Goal: Transaction & Acquisition: Purchase product/service

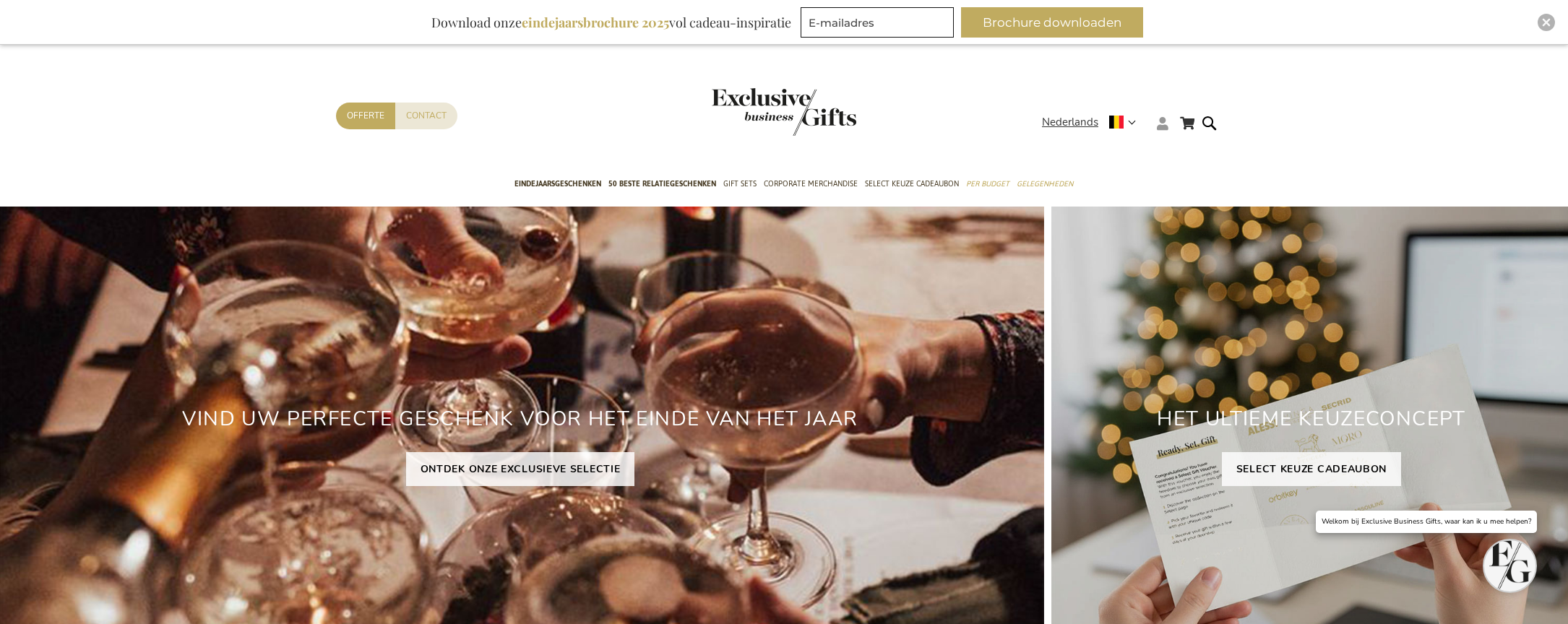
click at [1164, 127] on icon at bounding box center [1163, 124] width 12 height 13
click at [1191, 147] on li "Login" at bounding box center [1189, 150] width 74 height 21
click at [1162, 129] on icon at bounding box center [1163, 124] width 12 height 13
click at [1177, 152] on link "Login" at bounding box center [1172, 153] width 27 height 14
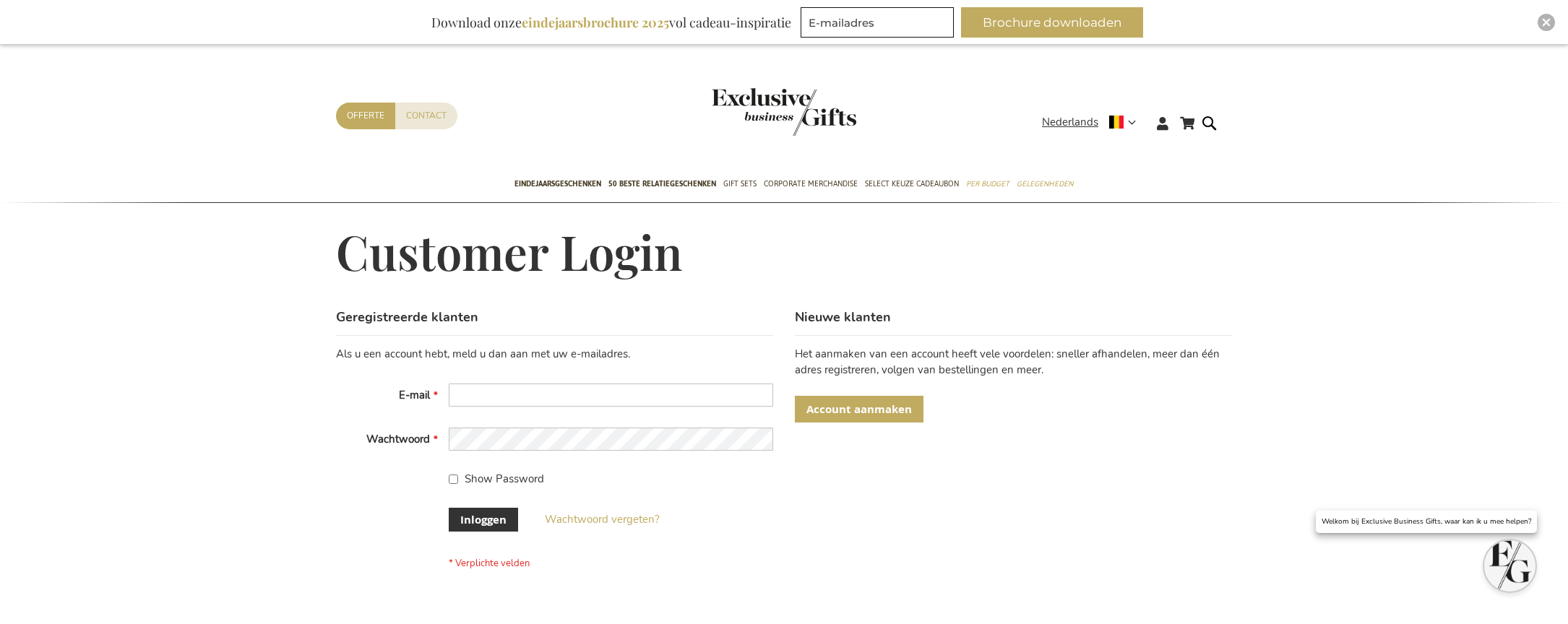
click at [872, 414] on span "Account aanmaken" at bounding box center [859, 409] width 106 height 15
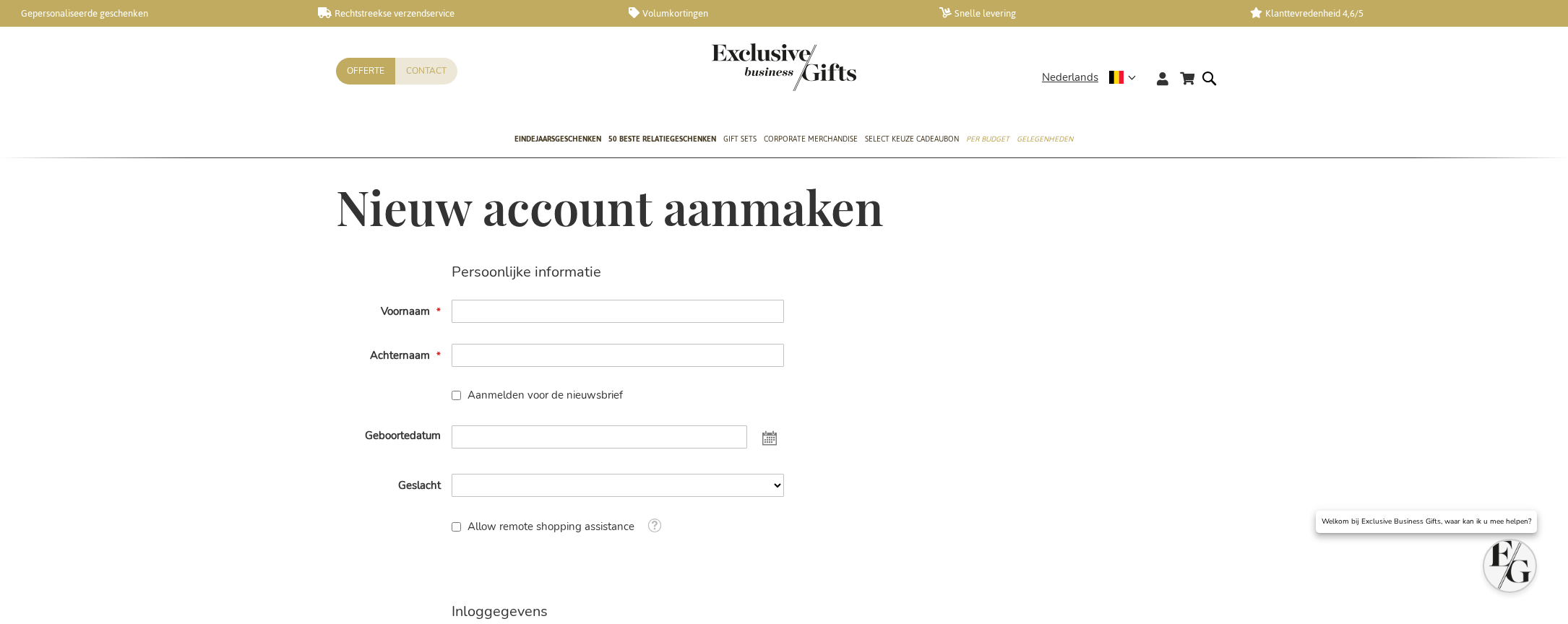
click at [556, 307] on input "Voornaam" at bounding box center [618, 312] width 332 height 23
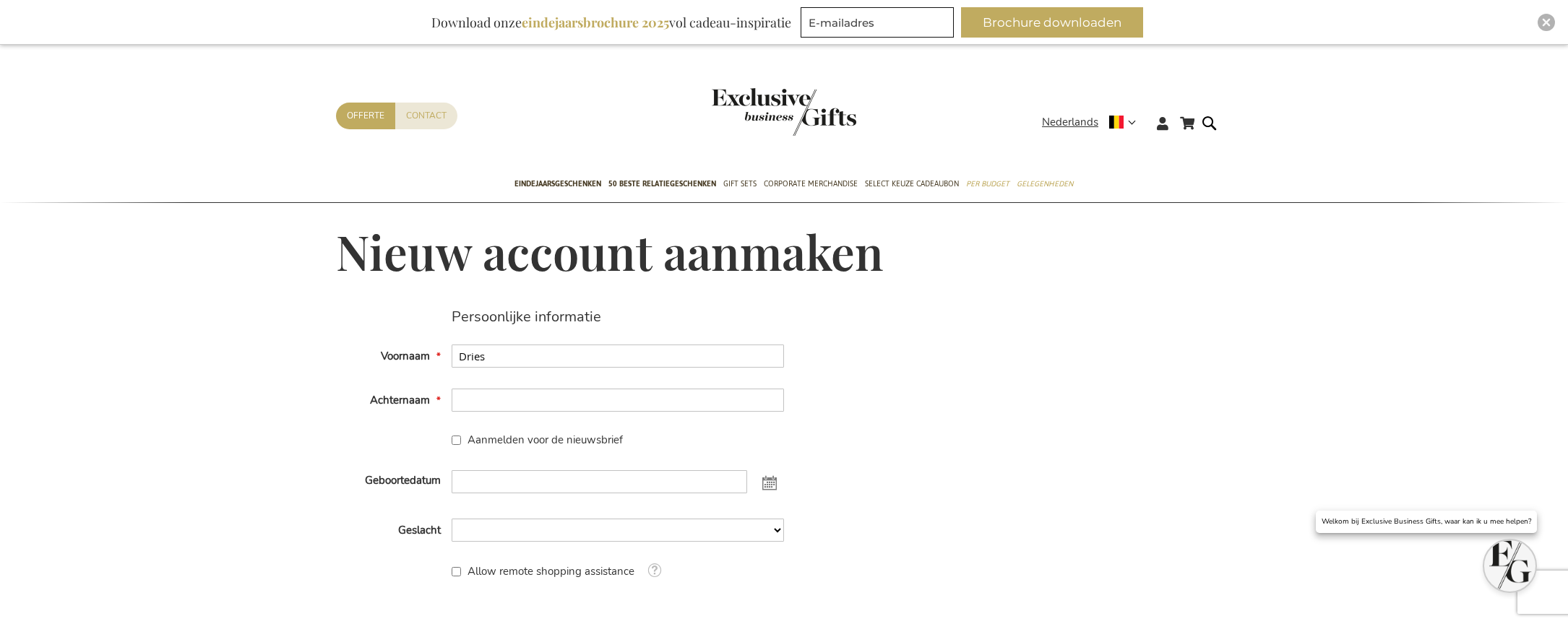
type input "Dries"
type input "Boven"
click at [547, 475] on input "Geboortedatum" at bounding box center [600, 482] width 296 height 23
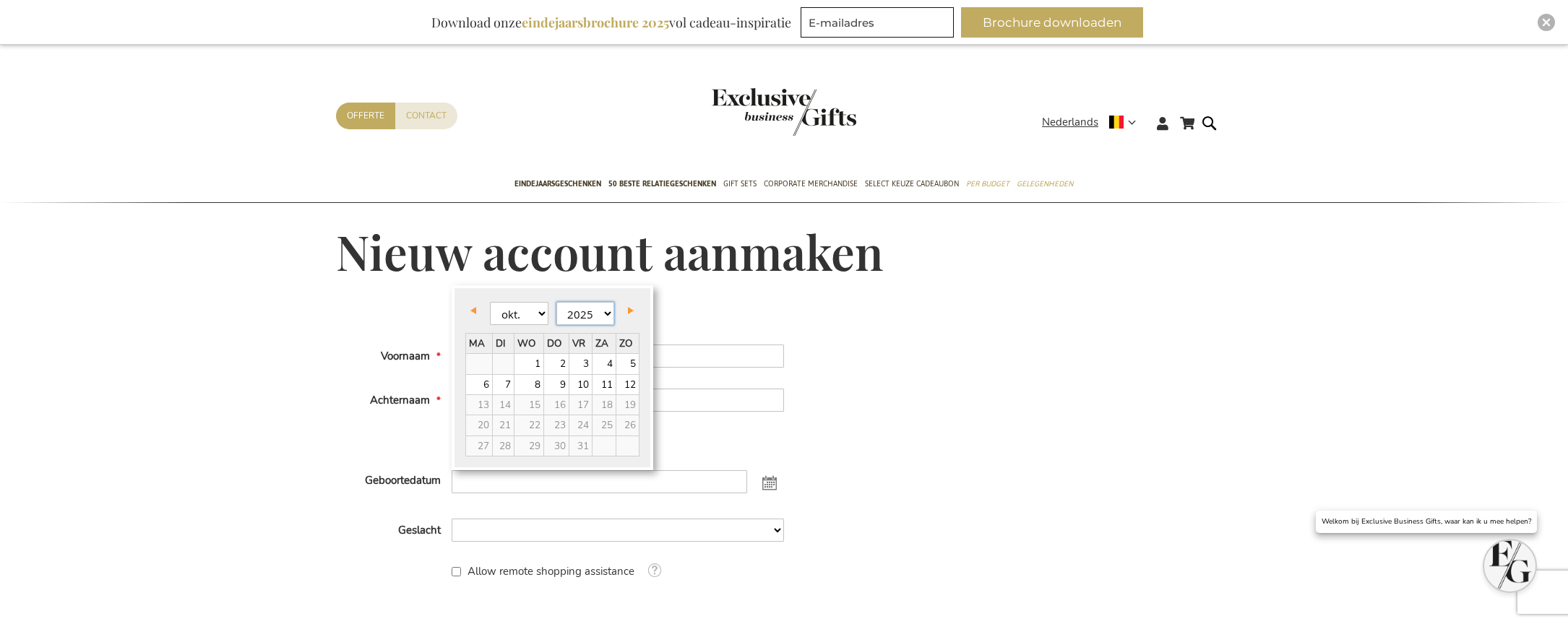
click at [579, 310] on select "1905 1906 1907 1908 1909 1910 1911 1912 1913 1914 1915 1916 1917 1918 1919 1920…" at bounding box center [586, 314] width 59 height 23
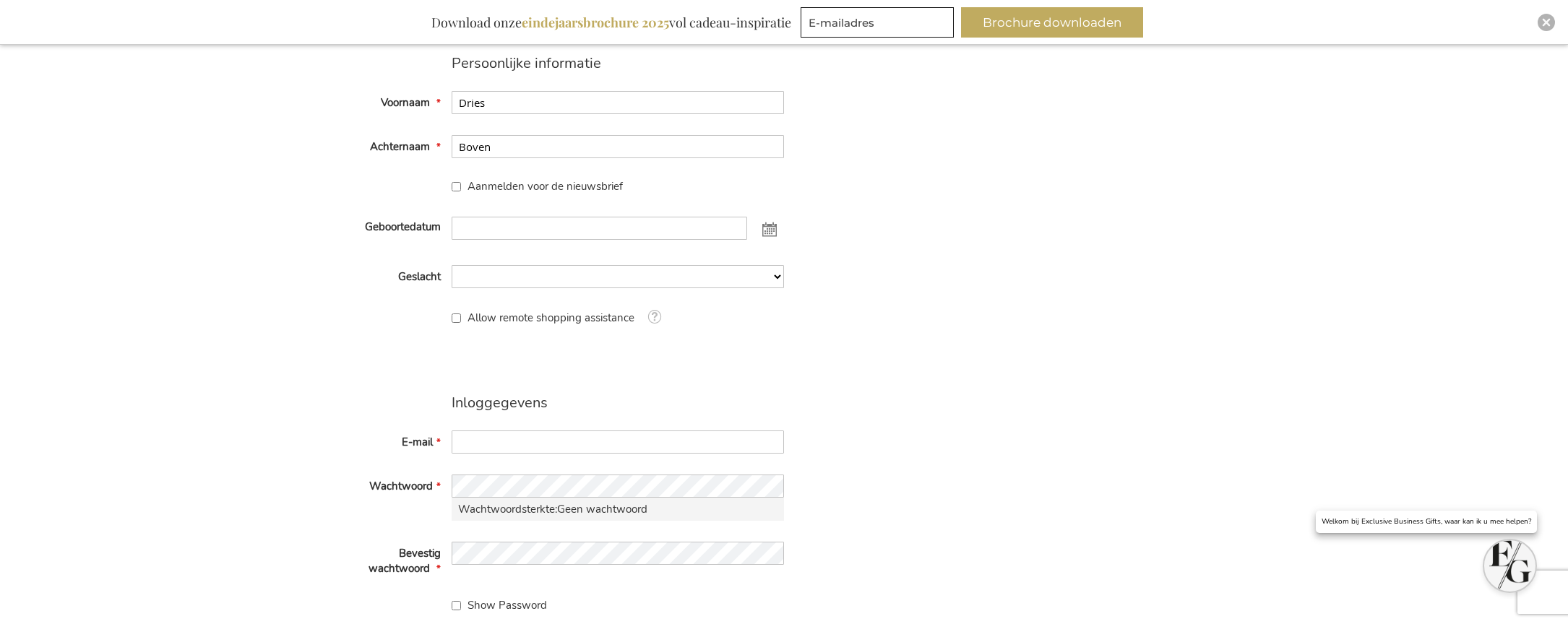
scroll to position [273, 0]
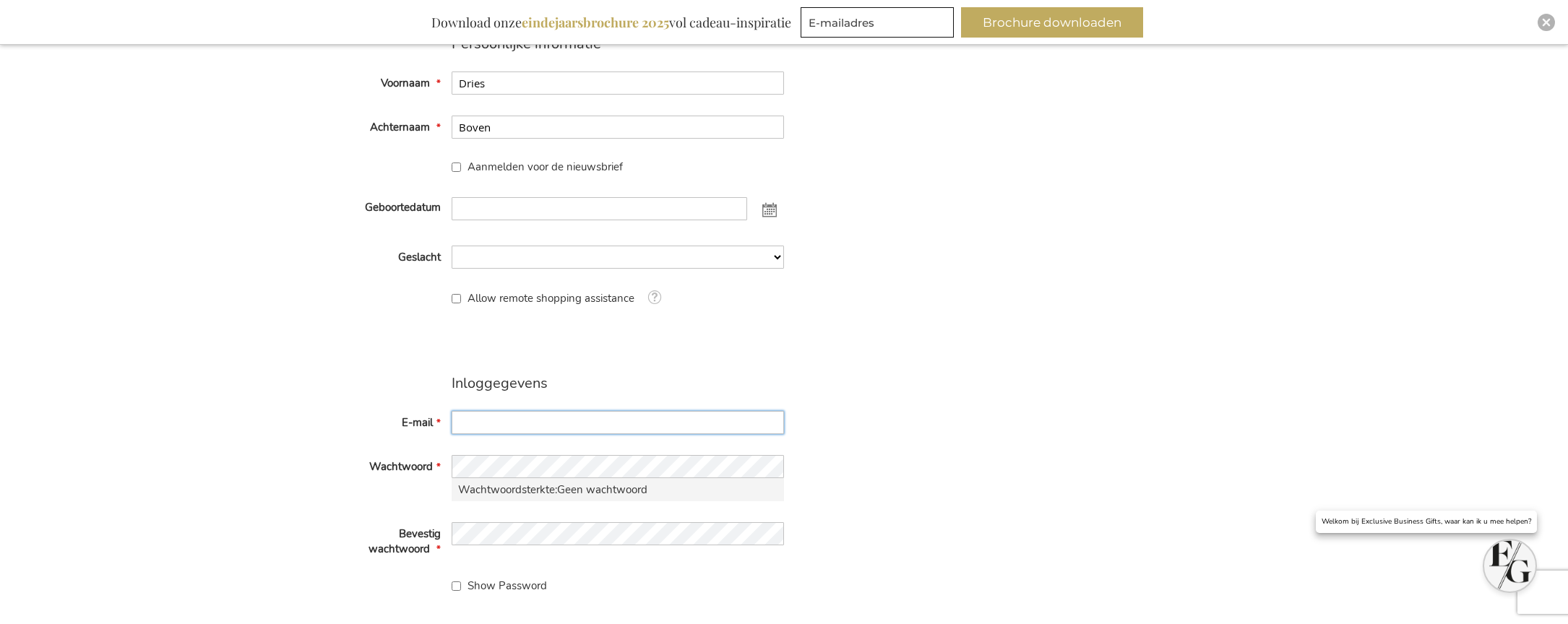
click at [493, 424] on input "E-mail" at bounding box center [618, 423] width 332 height 23
type input "[EMAIL_ADDRESS][DOMAIN_NAME]"
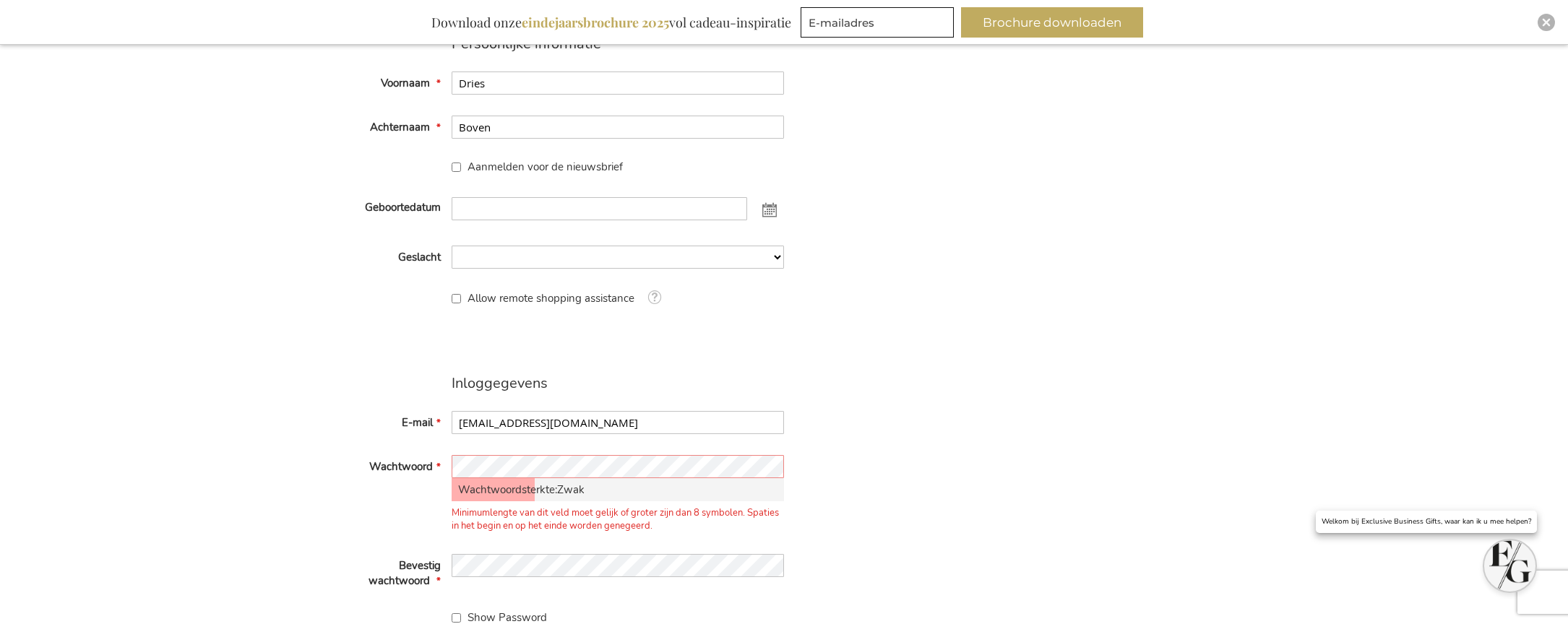
click at [942, 436] on div "Persoonlijke informatie Voornaam Dries Achternaam Boven Aanmelden voor de nieuw…" at bounding box center [784, 388] width 896 height 706
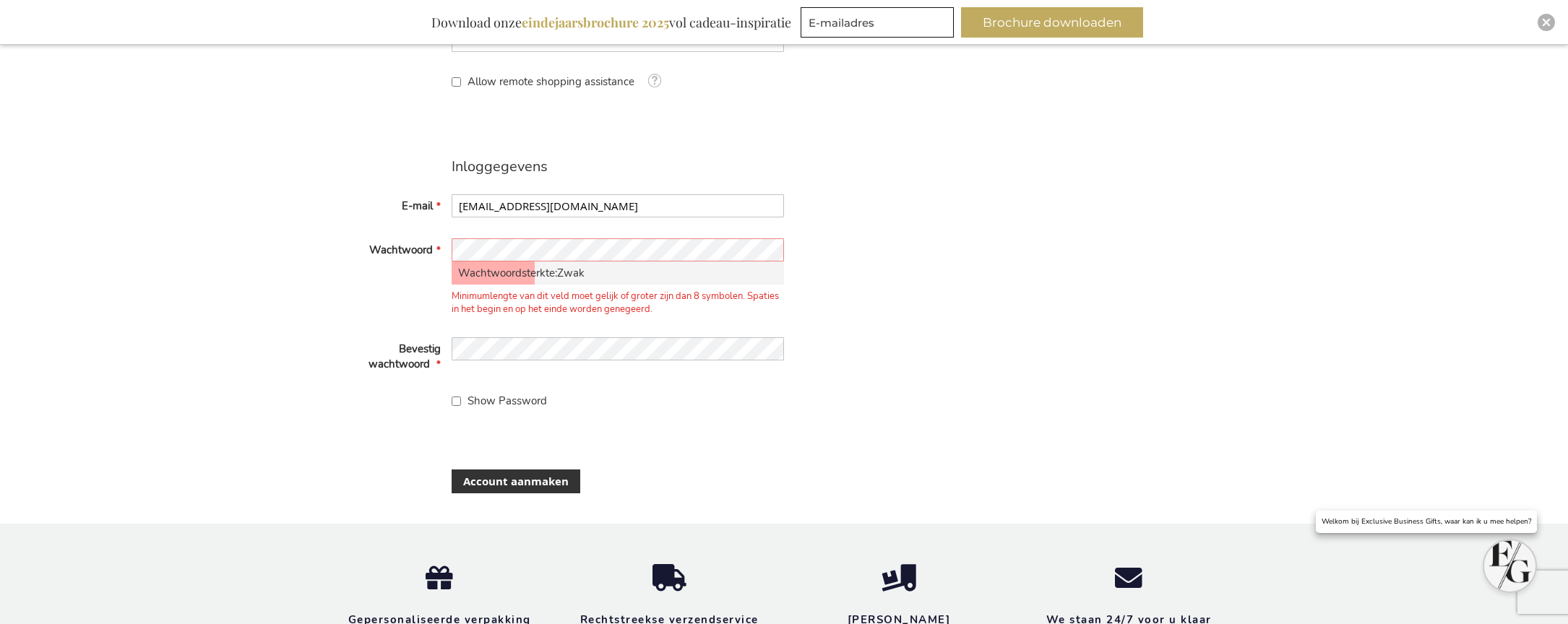
scroll to position [463, 0]
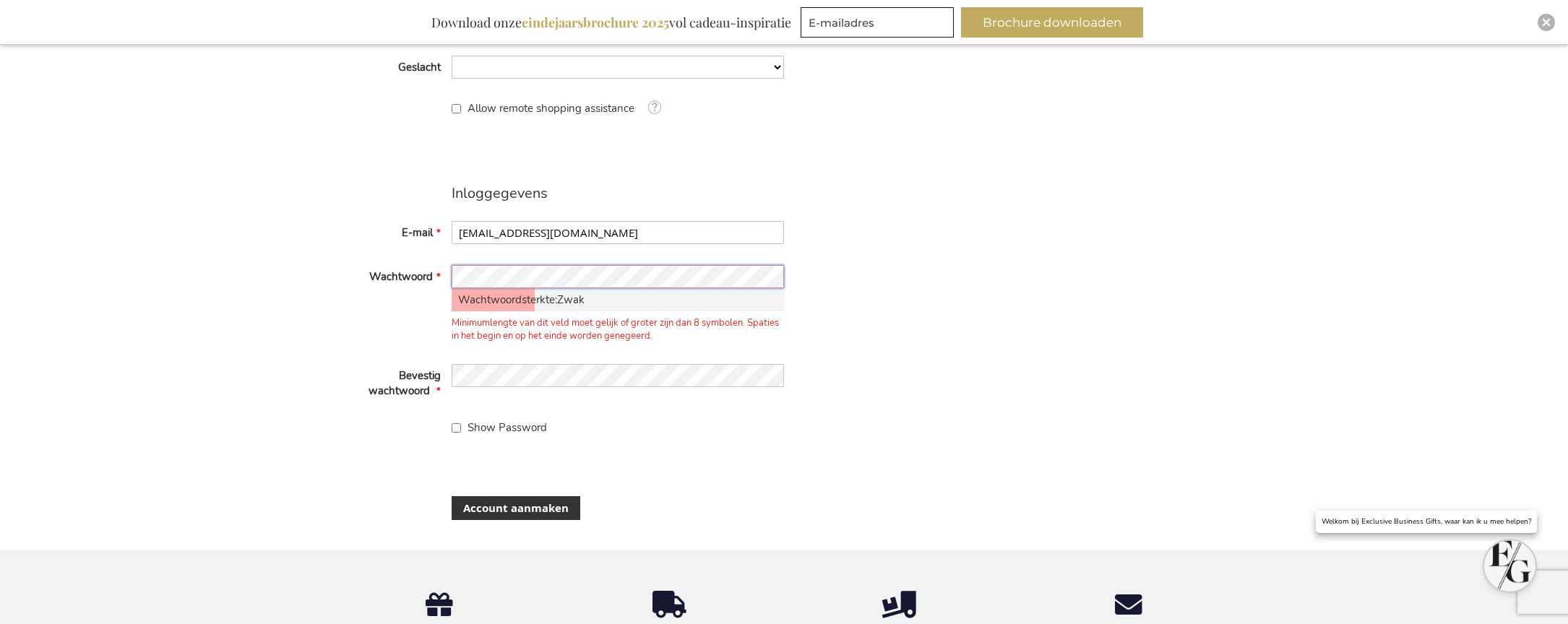
click at [403, 254] on fieldset "Inloggegevens E-mail dries@exclusivebusinessgifts.com Wachtwoord Minimumlengte …" at bounding box center [560, 311] width 448 height 252
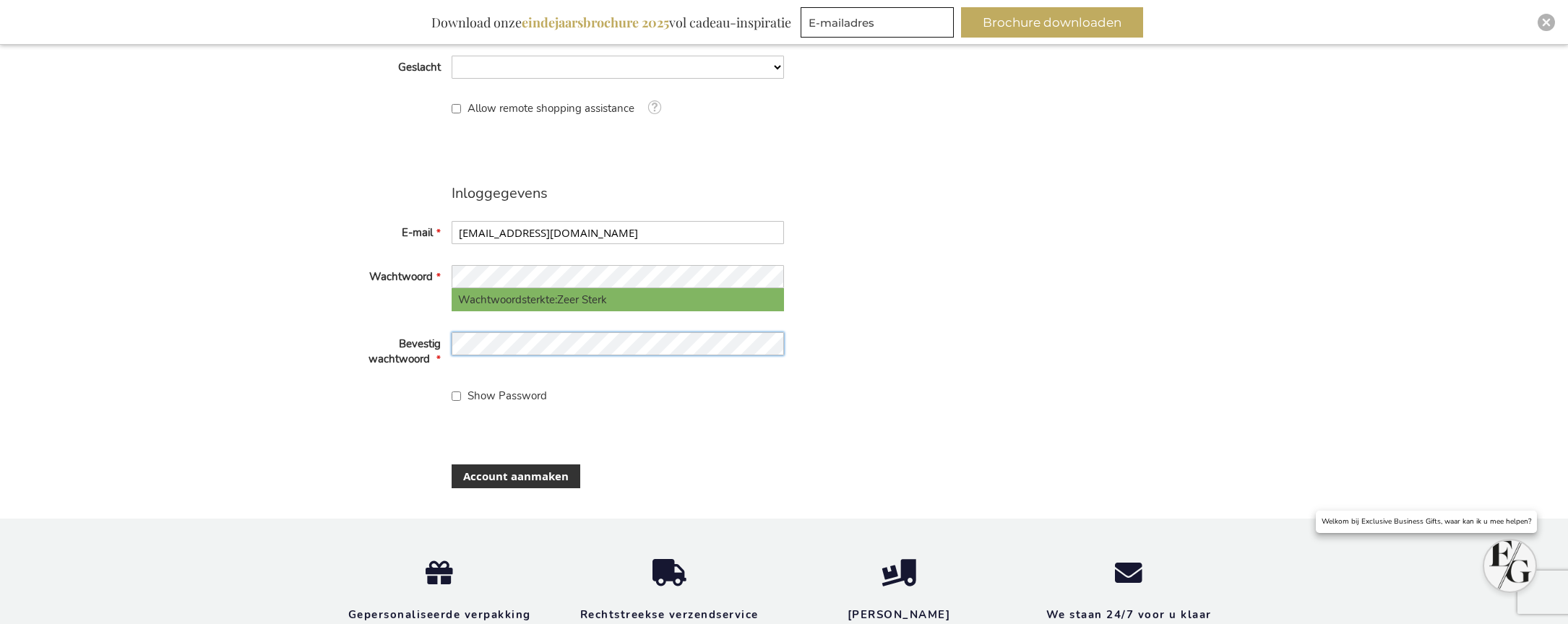
click at [407, 326] on fieldset "Inloggegevens E-mail dries@exclusivebusinessgifts.com Wachtwoord Wachtwoordster…" at bounding box center [560, 295] width 448 height 220
click at [506, 474] on span "Account aanmaken" at bounding box center [515, 476] width 106 height 15
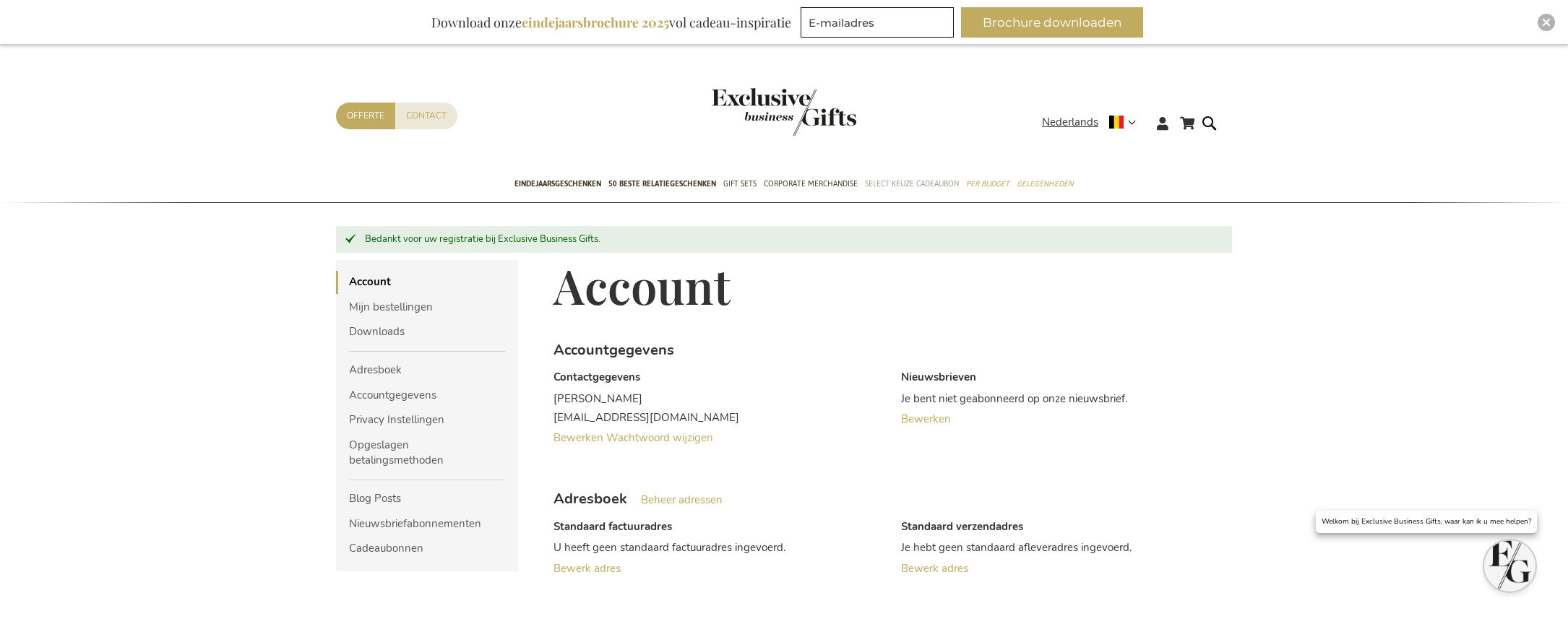
click at [914, 188] on span "Select Keuze Cadeaubon" at bounding box center [912, 183] width 94 height 15
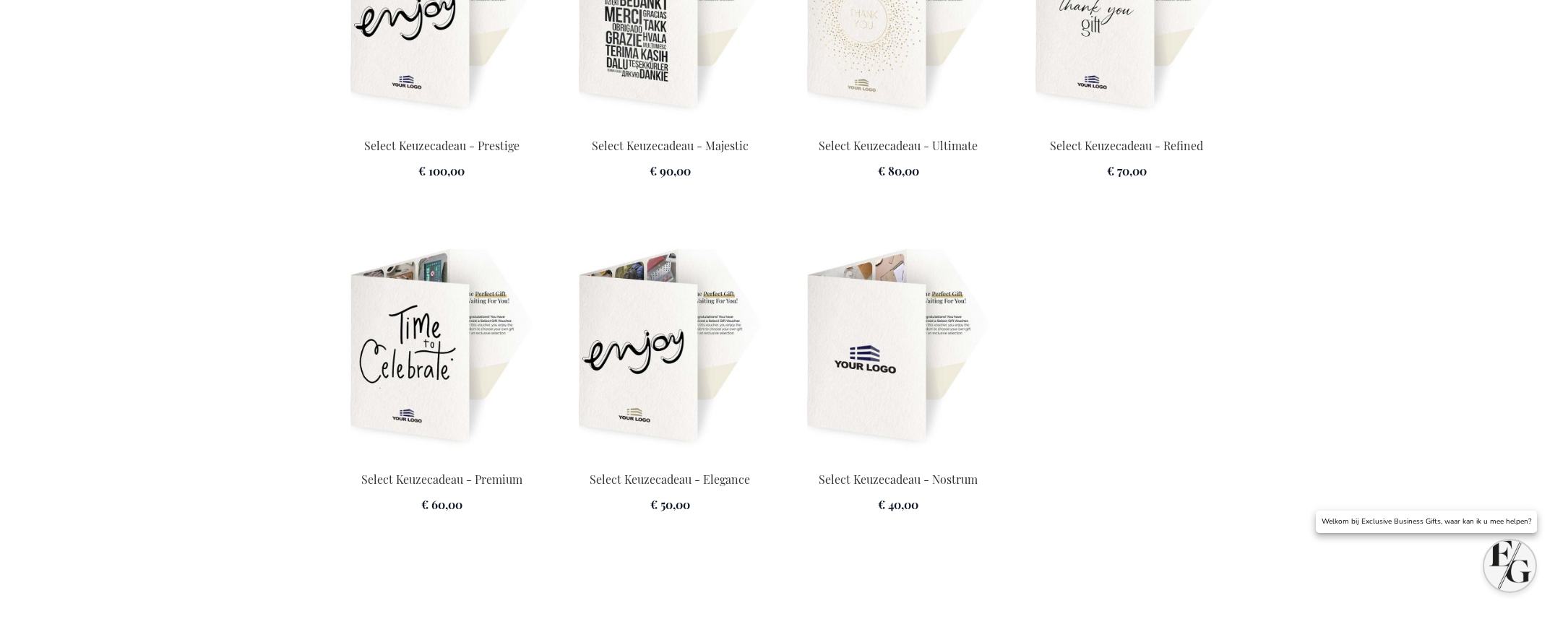
scroll to position [2124, 0]
click at [905, 377] on img at bounding box center [899, 350] width 211 height 203
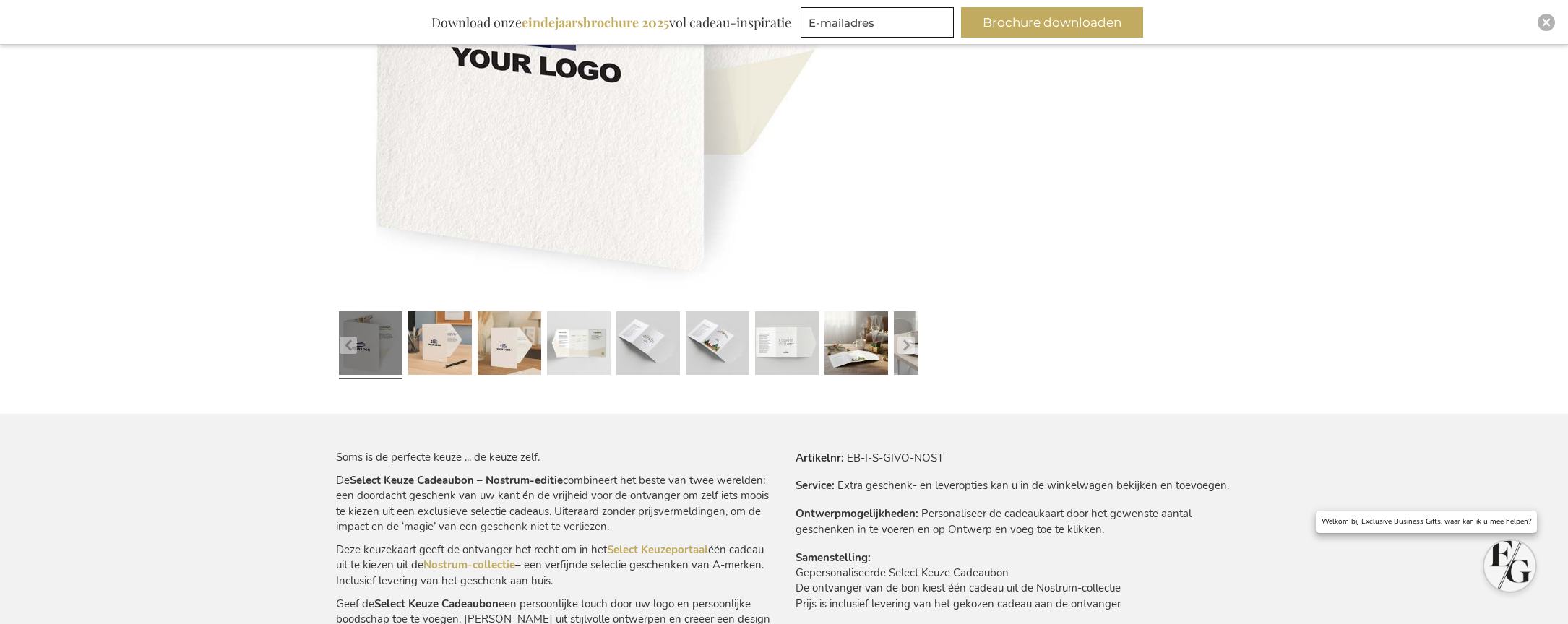
scroll to position [528, 0]
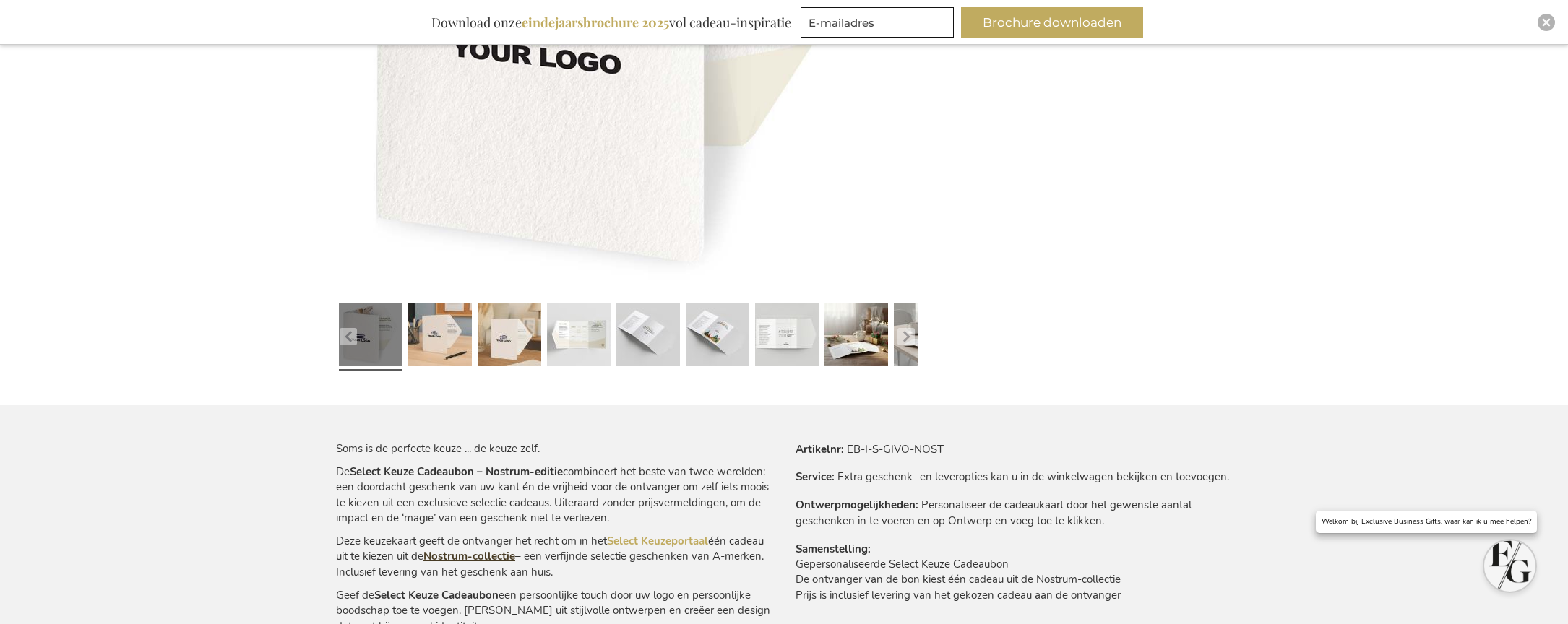
click at [478, 559] on link "Nostrum-collectie" at bounding box center [469, 556] width 91 height 14
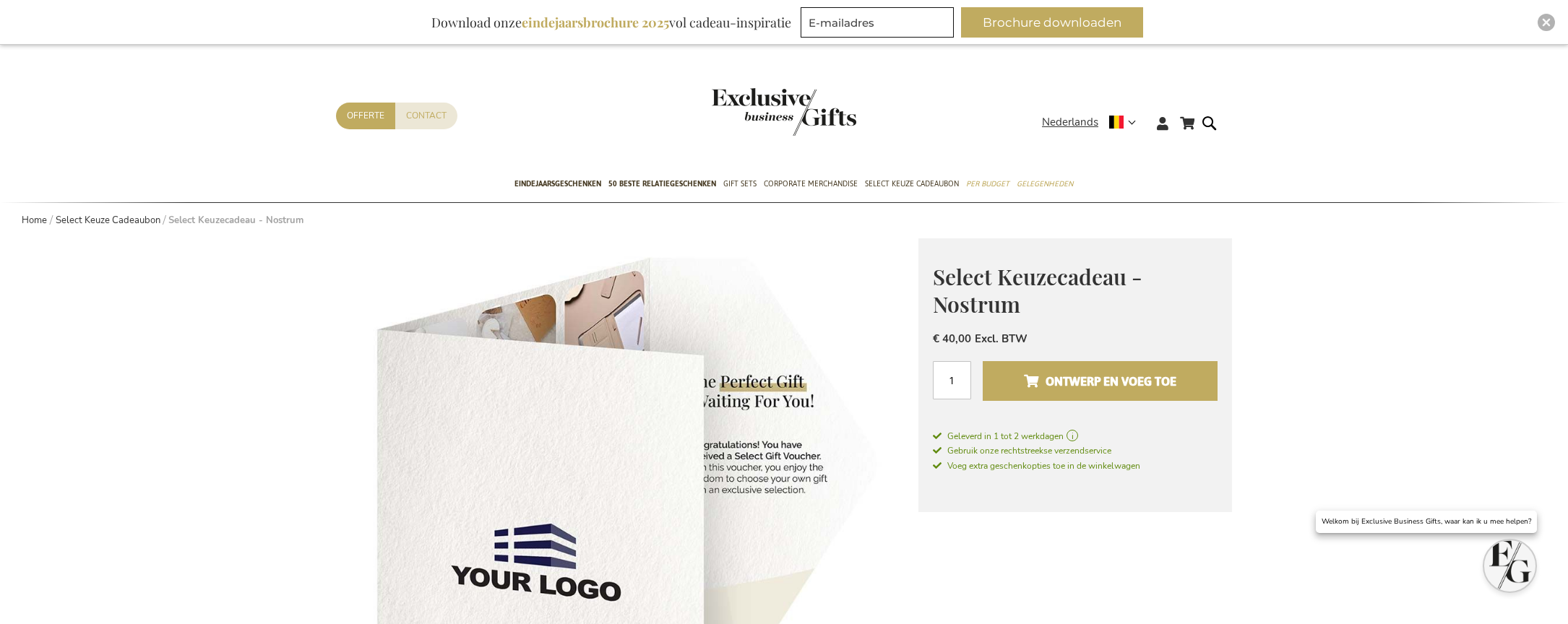
click at [1082, 387] on span "Ontwerp en voeg toe" at bounding box center [1100, 382] width 152 height 23
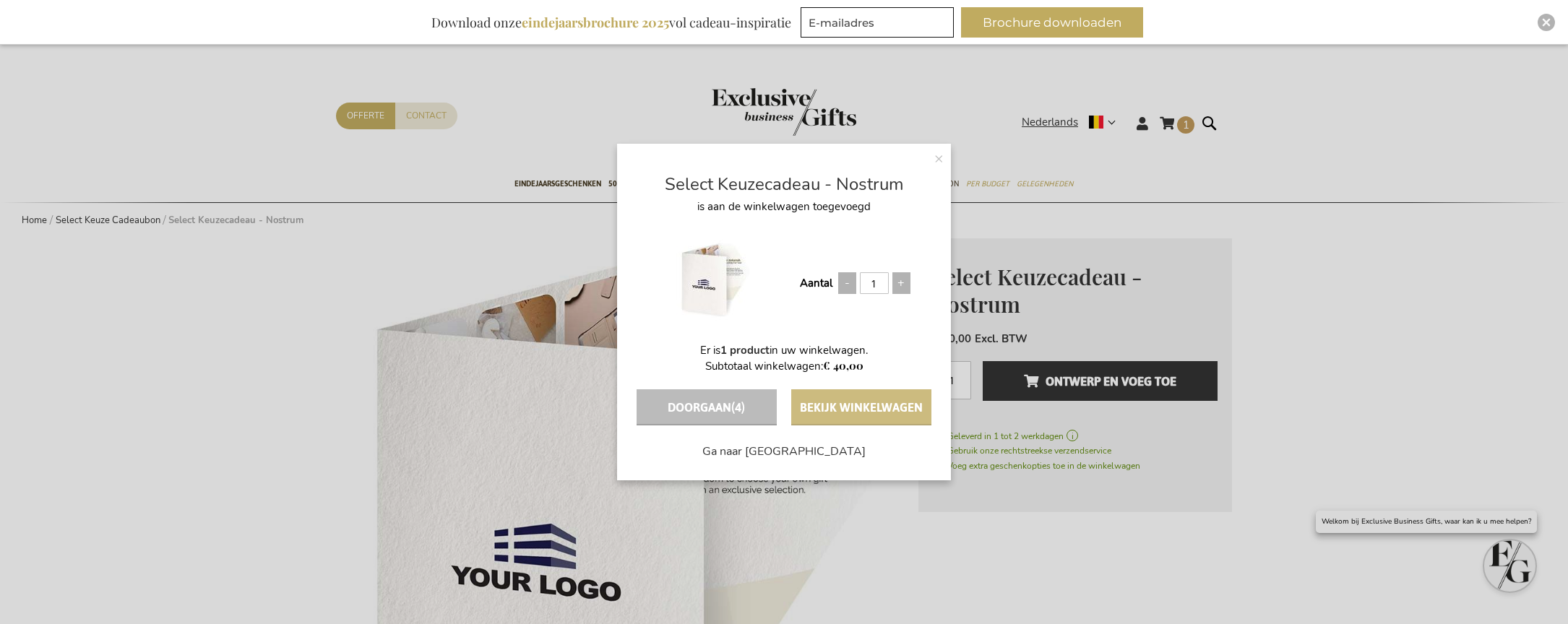
click at [865, 411] on button "Bekijk winkelwagen" at bounding box center [861, 407] width 140 height 36
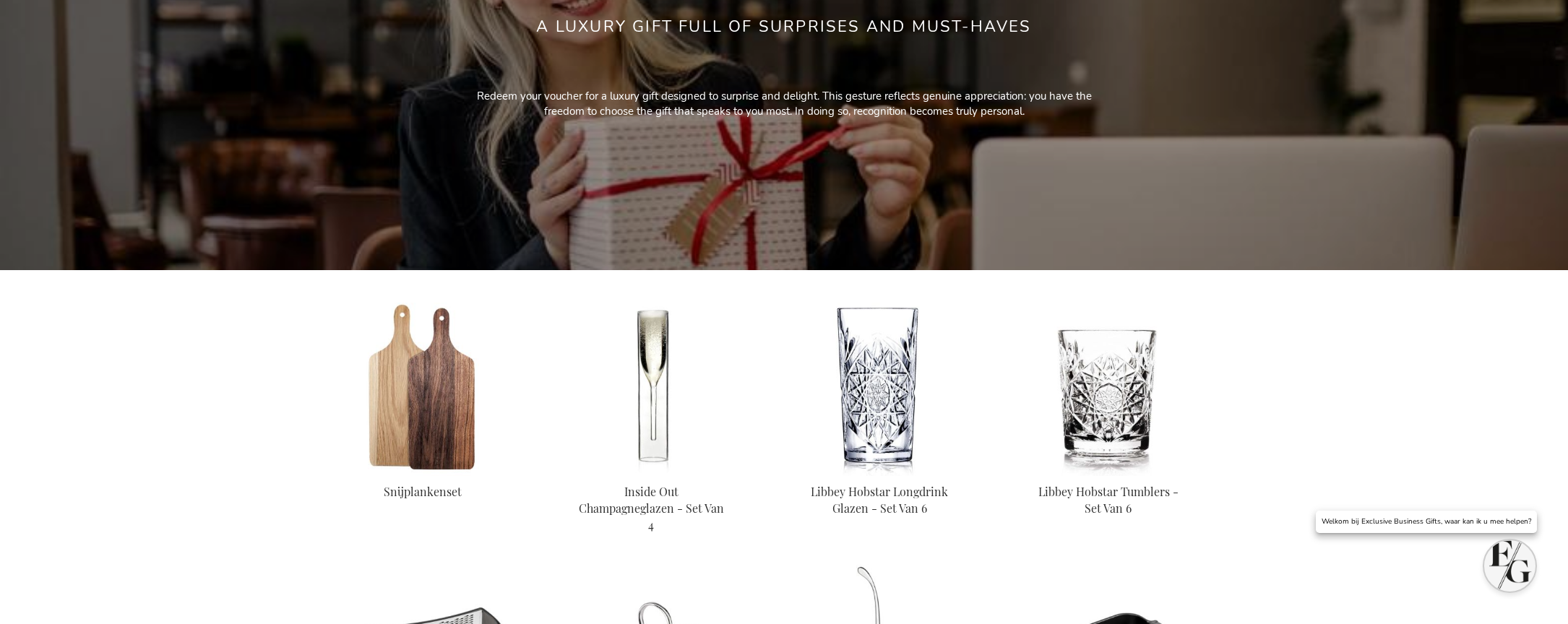
scroll to position [450, 0]
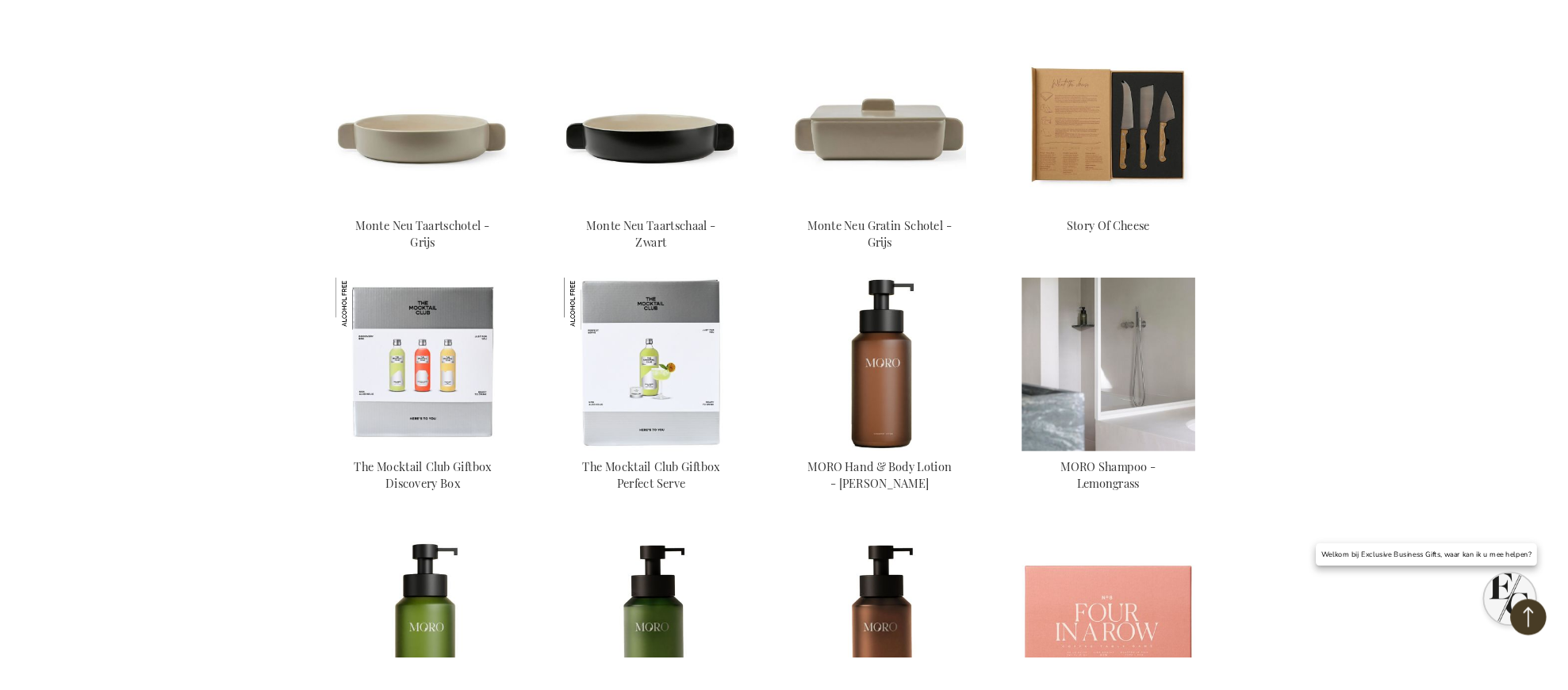
scroll to position [2248, 0]
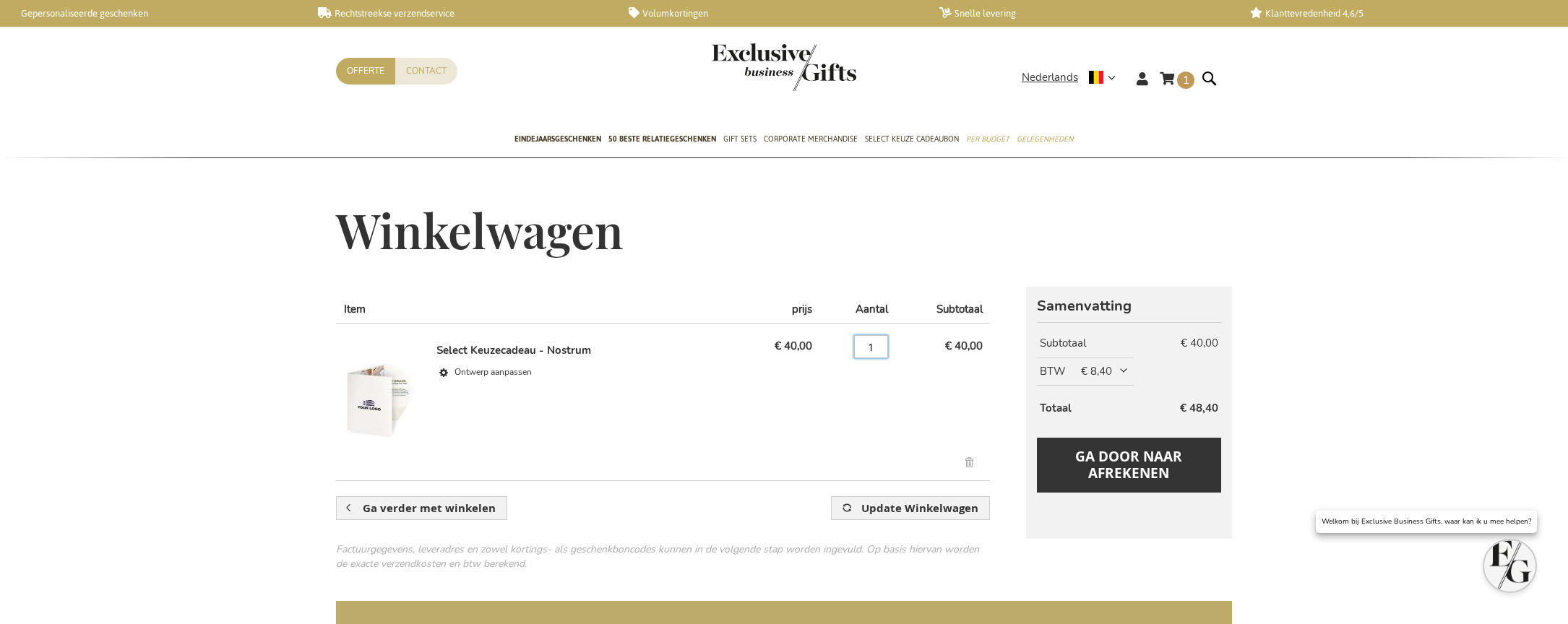
drag, startPoint x: 874, startPoint y: 345, endPoint x: 819, endPoint y: 338, distance: 55.4
click at [855, 345] on input "1" at bounding box center [870, 347] width 34 height 23
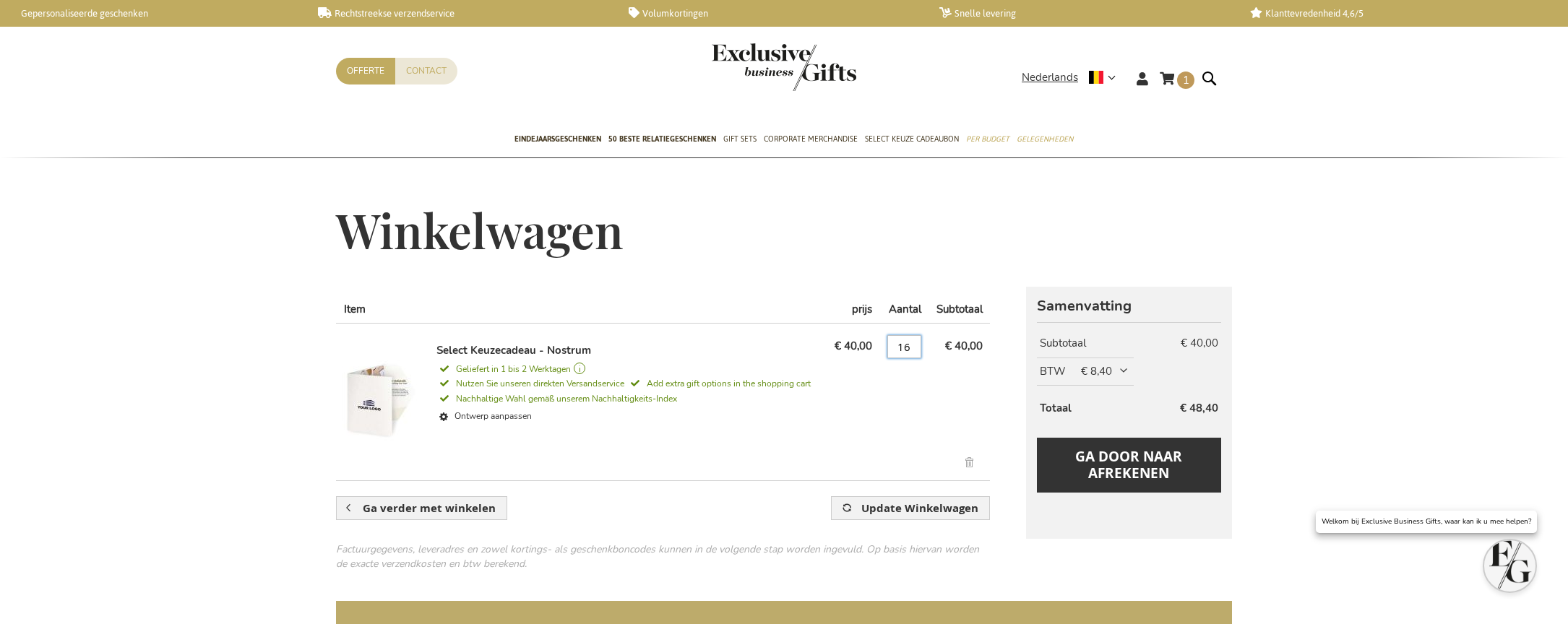
type input "16"
click at [838, 440] on td "€ 40,00" at bounding box center [852, 396] width 52 height 148
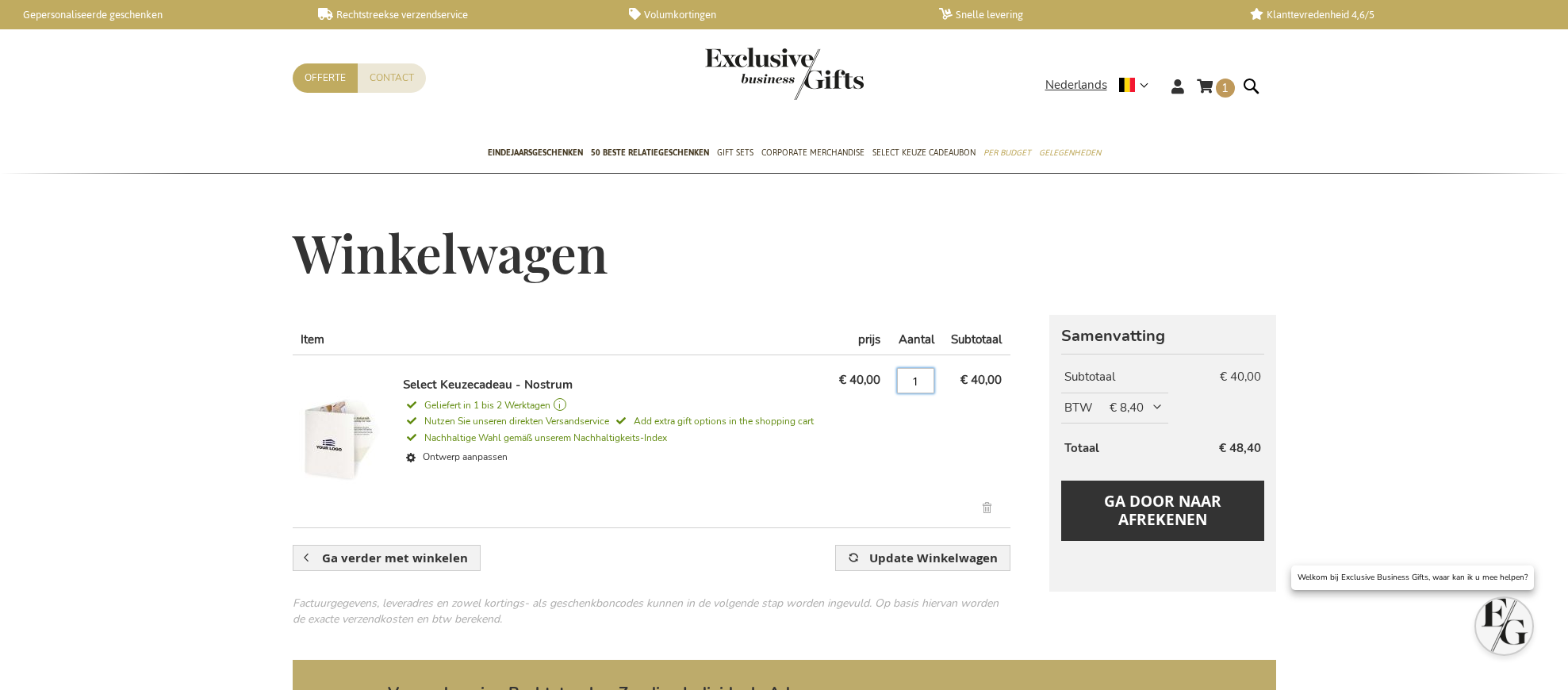
drag, startPoint x: 923, startPoint y: 387, endPoint x: 882, endPoint y: 371, distance: 44.0
click at [882, 371] on tr "Select Keuzecadeau - Nostrum Geliefert in 1 bis 2 Werktagen Geliefert in 1 bis …" at bounding box center [651, 435] width 717 height 162
type input "16"
click at [928, 560] on span "Update Winkelwagen" at bounding box center [934, 557] width 129 height 16
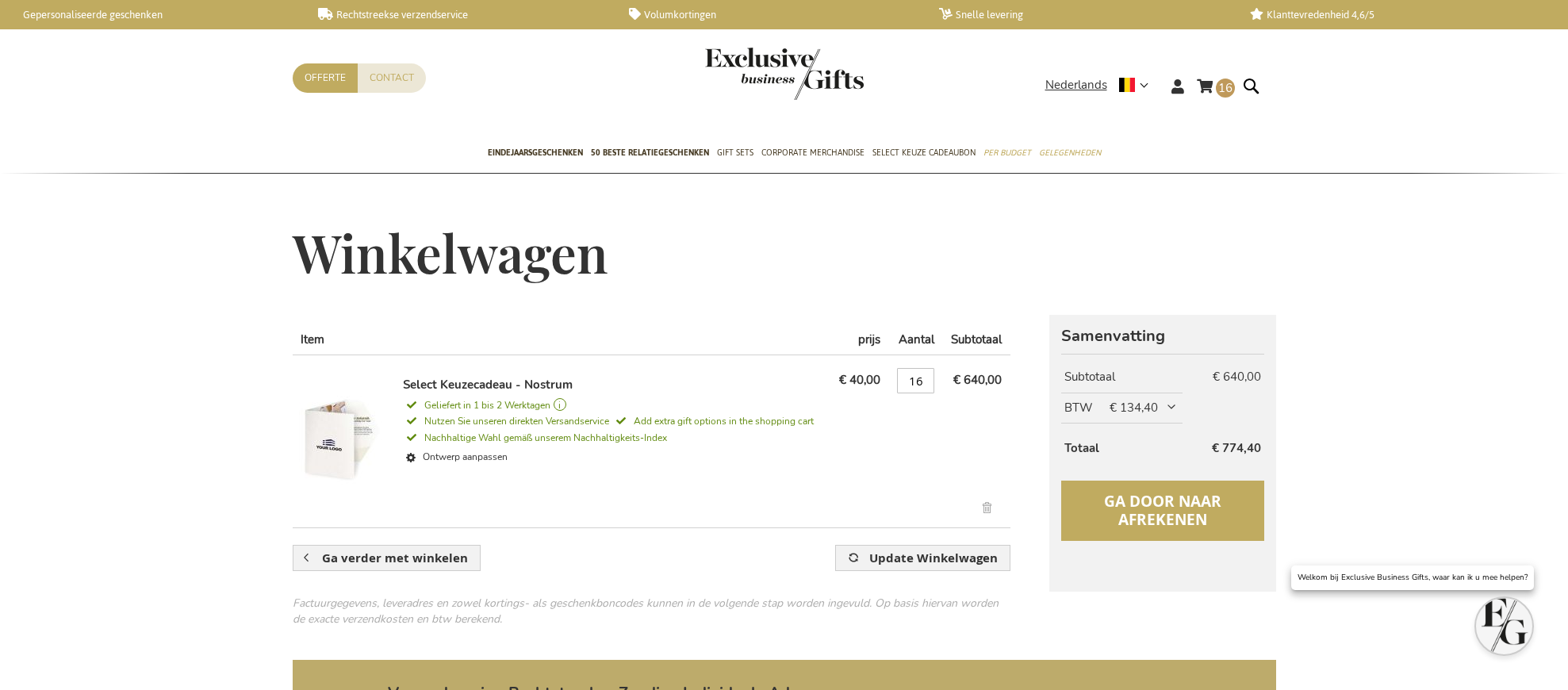
click at [1186, 514] on span "Ga door naar afrekenen" at bounding box center [1162, 510] width 118 height 39
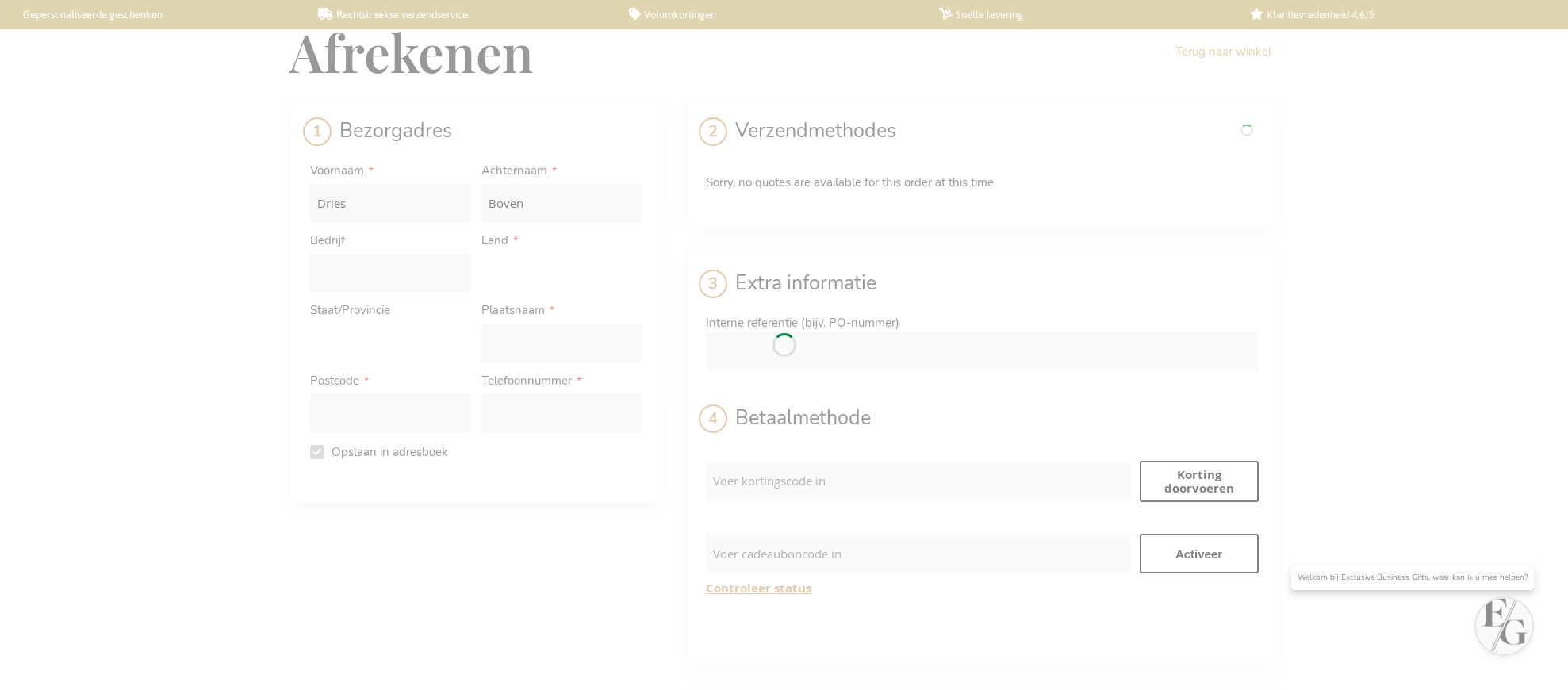
select select "BE"
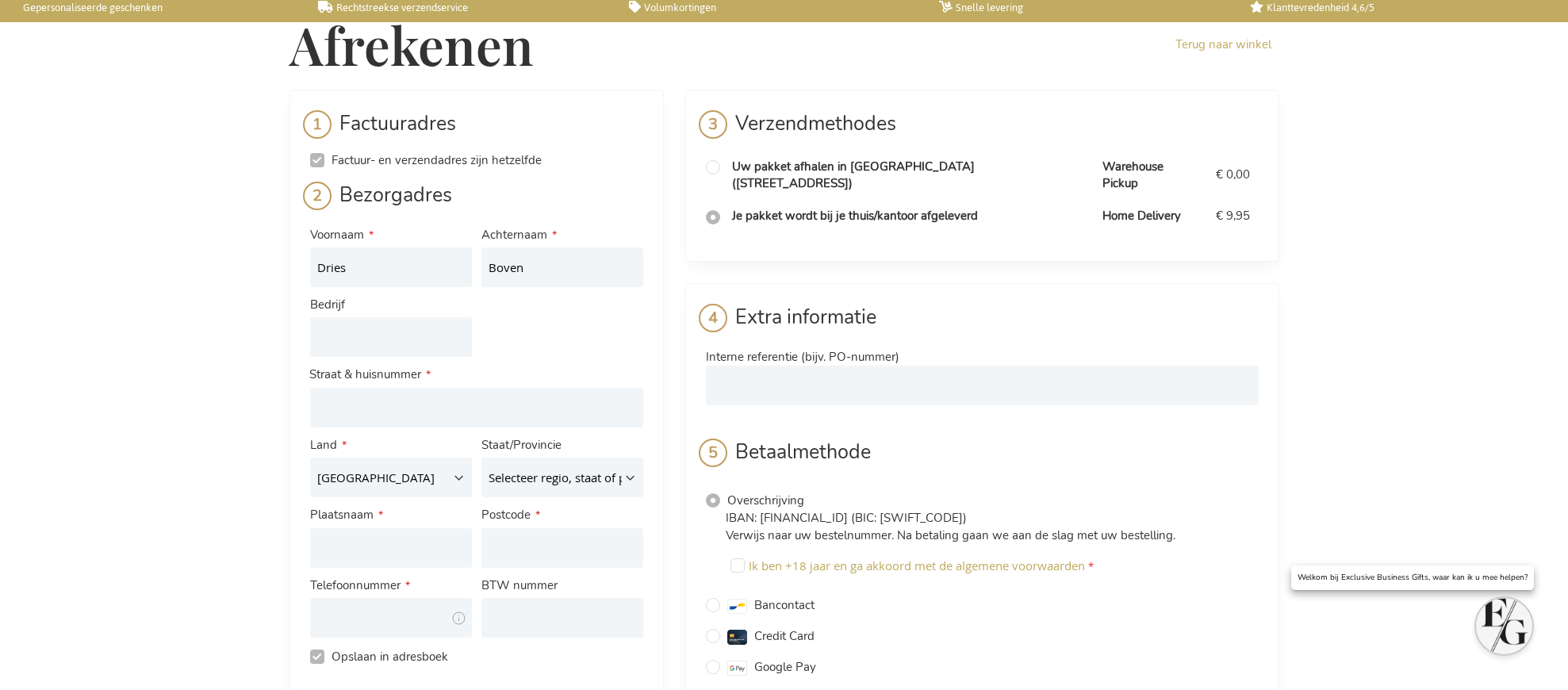
scroll to position [17, 0]
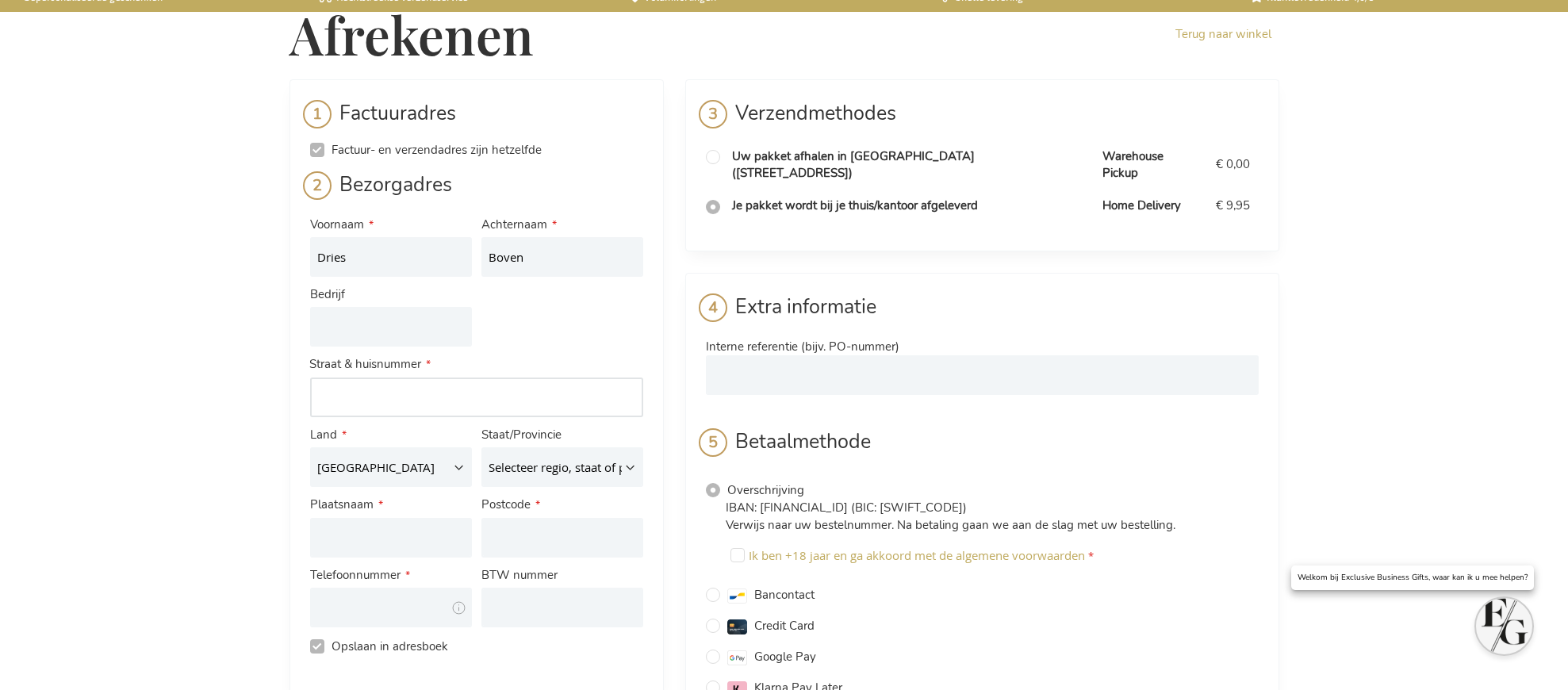
click at [450, 399] on input "Adres: Line 1" at bounding box center [476, 397] width 333 height 39
type input "Parklaan 22"
click at [462, 352] on div "Adres: Line 1 Parklaan 22" at bounding box center [476, 385] width 342 height 70
click at [427, 541] on input "Plaatsnaam" at bounding box center [390, 537] width 162 height 39
click at [346, 539] on input "Turnout" at bounding box center [390, 537] width 162 height 39
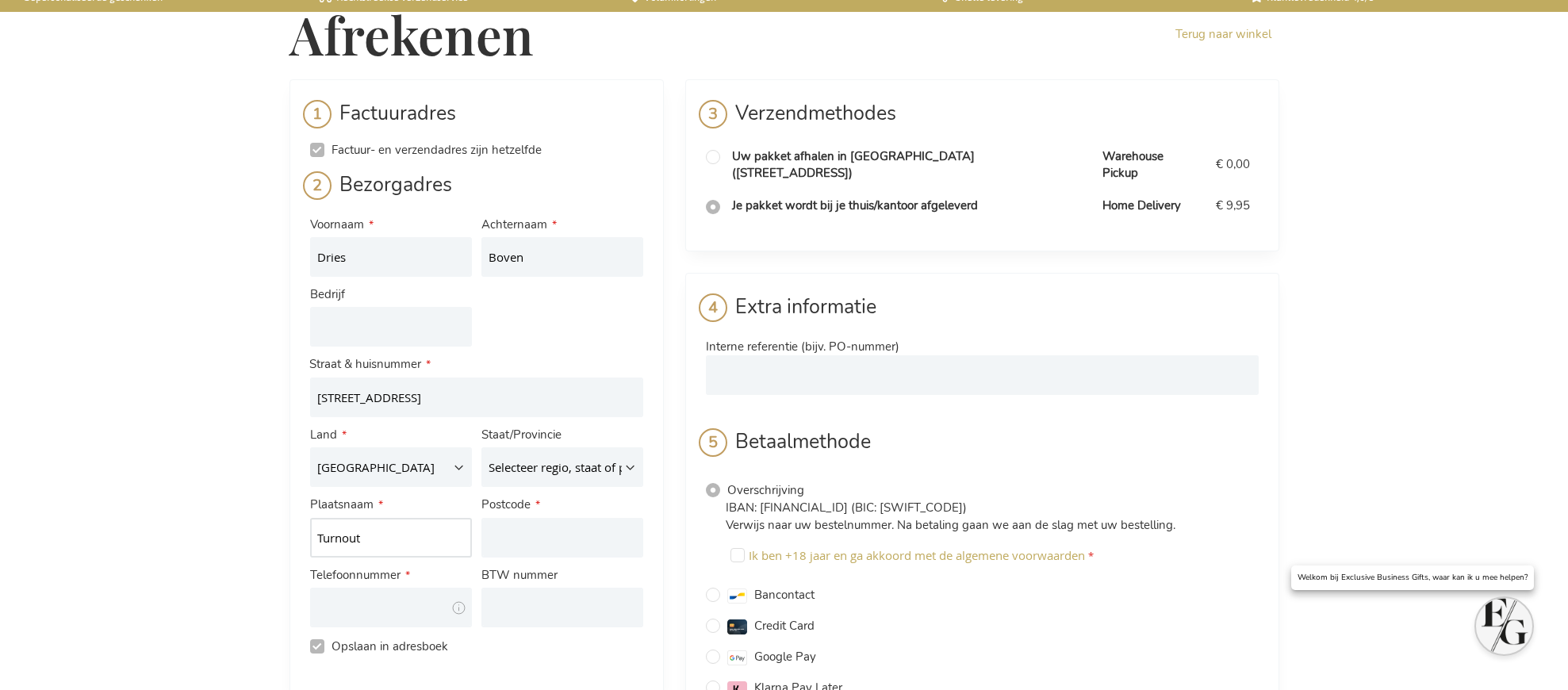
click at [343, 539] on input "Turnout" at bounding box center [390, 537] width 162 height 39
type input "Turnhout"
click at [489, 549] on input "Postcode" at bounding box center [562, 537] width 162 height 39
type input "2300"
click at [357, 602] on input "Telefoonnummer" at bounding box center [390, 608] width 162 height 39
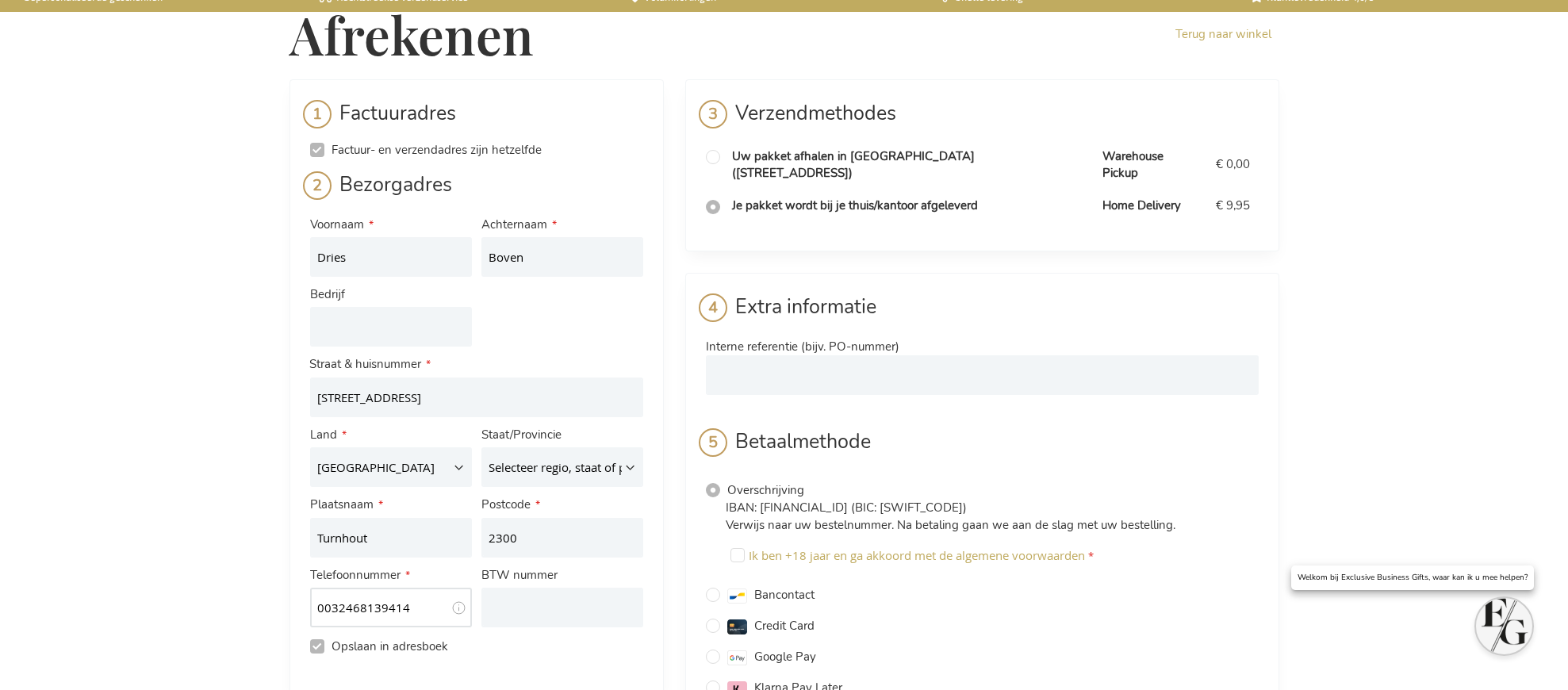
drag, startPoint x: 407, startPoint y: 605, endPoint x: 378, endPoint y: 609, distance: 29.3
click at [378, 609] on input "0032468139414" at bounding box center [390, 608] width 162 height 39
type input "0032468134941"
click at [1429, 288] on div "Afrekenen Terug naar winkel Inloggen Sluiten Inloggen E-mail adres Wachtwoord I…" at bounding box center [784, 699] width 1568 height 1431
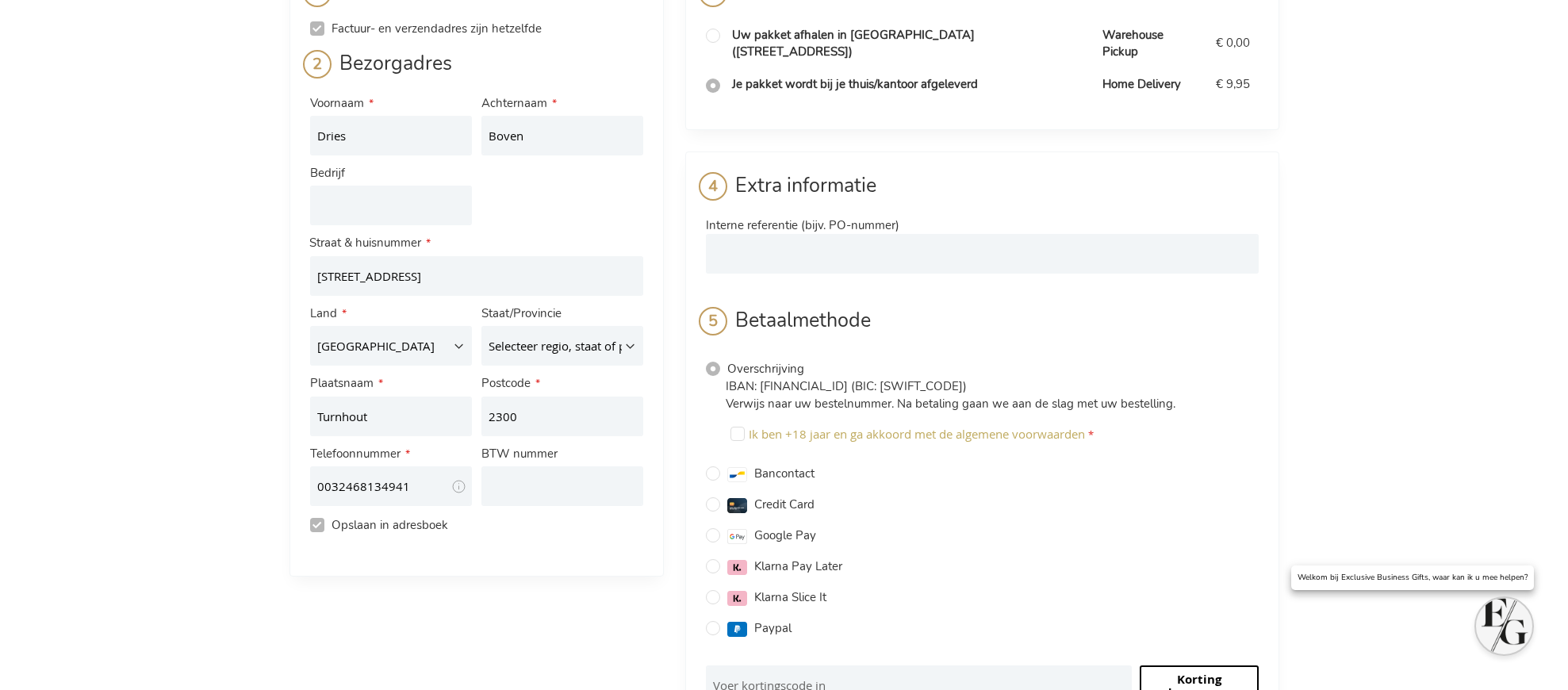
scroll to position [152, 0]
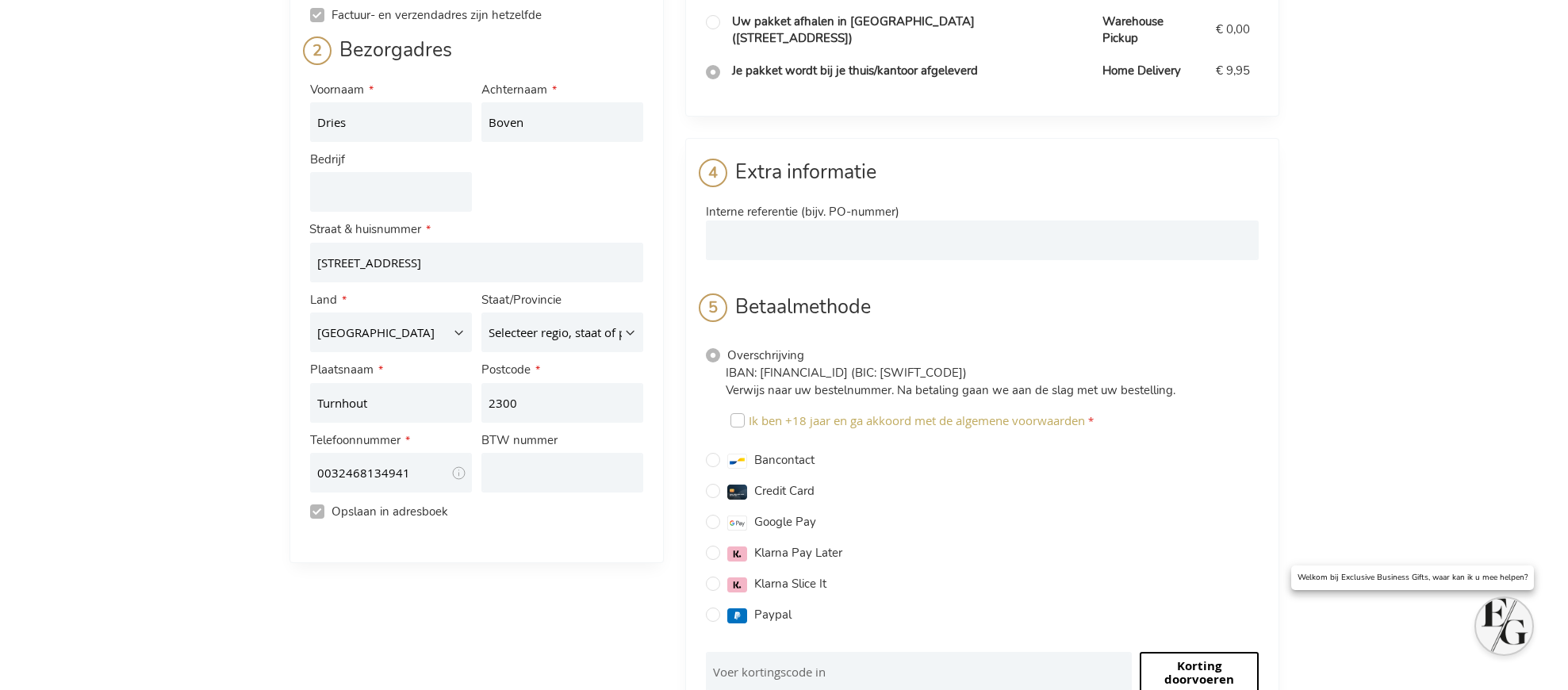
click at [732, 413] on input "Ik ben +18 jaar en ga akkoord met de algemene voorwaarden" at bounding box center [737, 420] width 15 height 15
checkbox input "true"
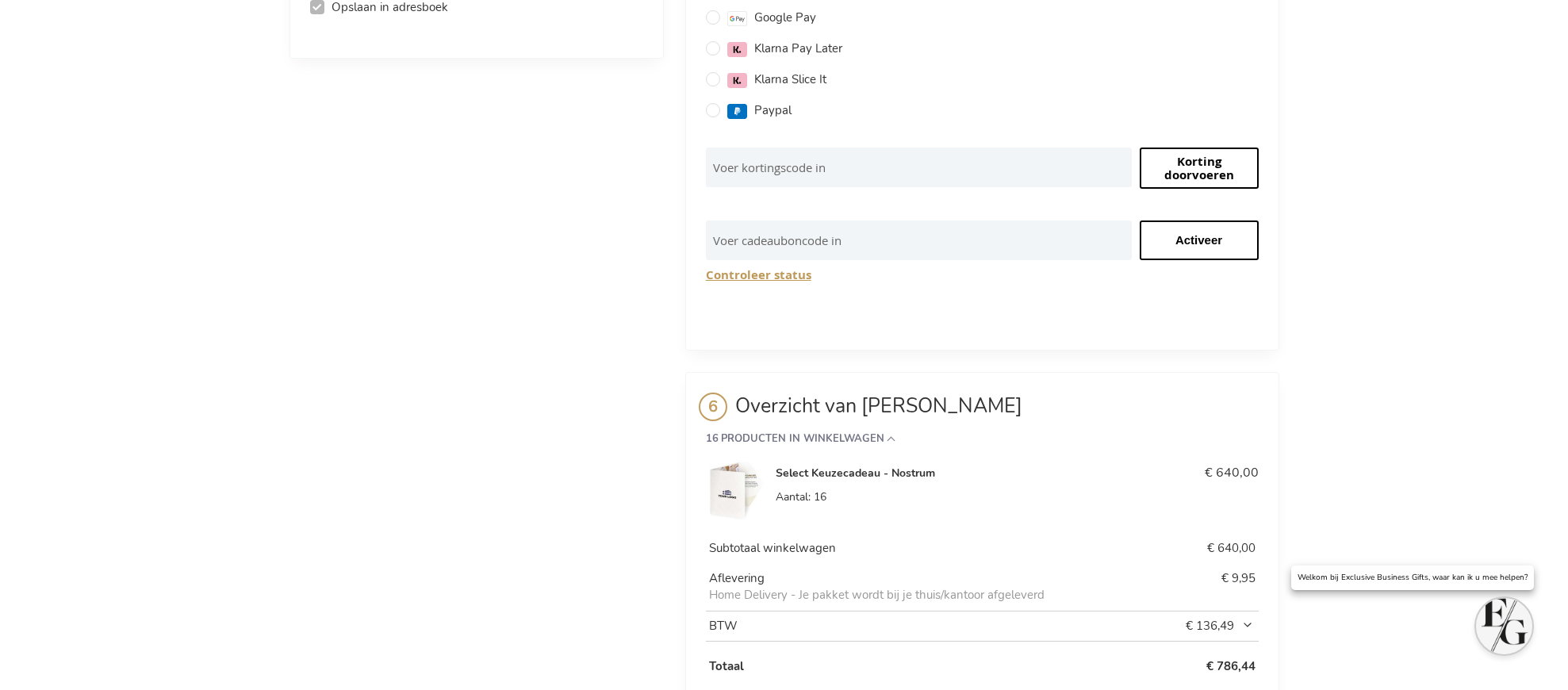
scroll to position [725, 0]
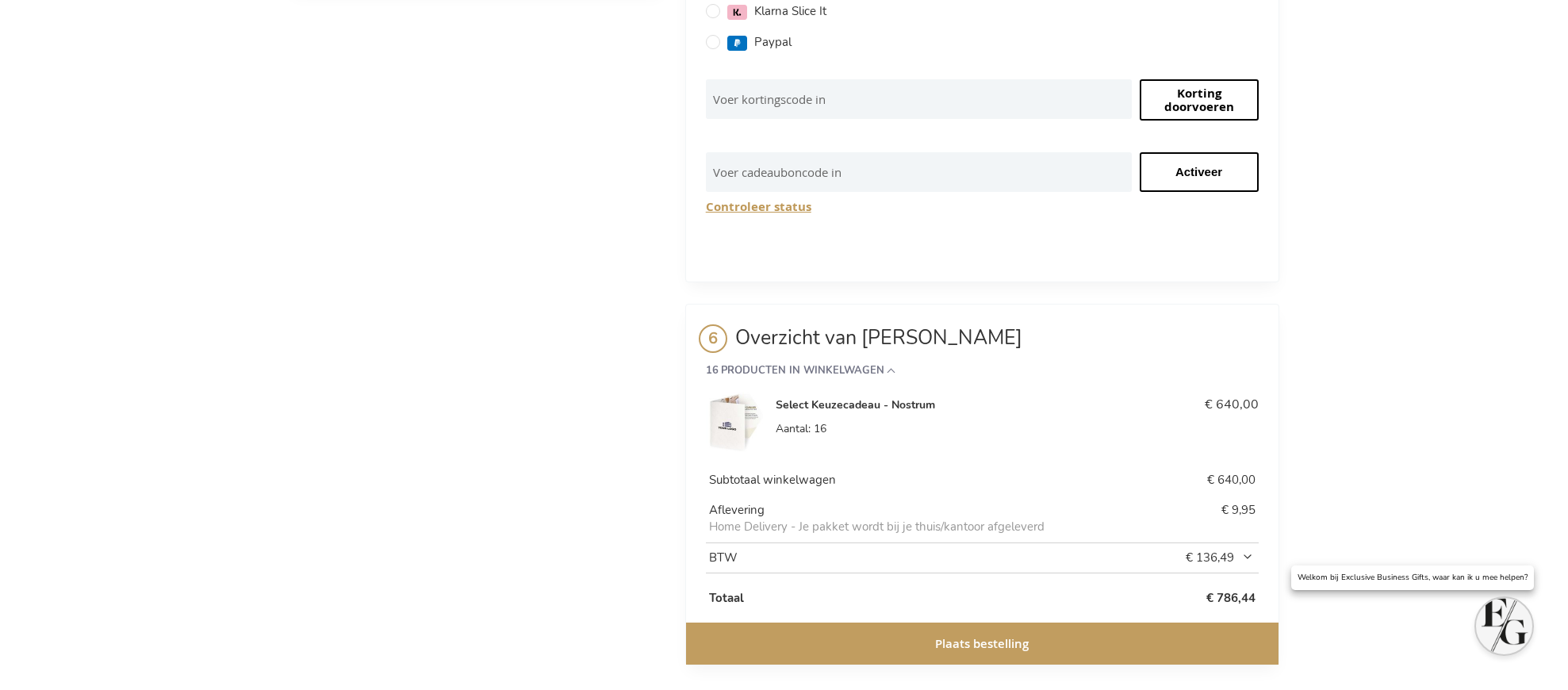
click at [828, 397] on strong "Select Keuzecadeau - Nostrum" at bounding box center [955, 405] width 360 height 15
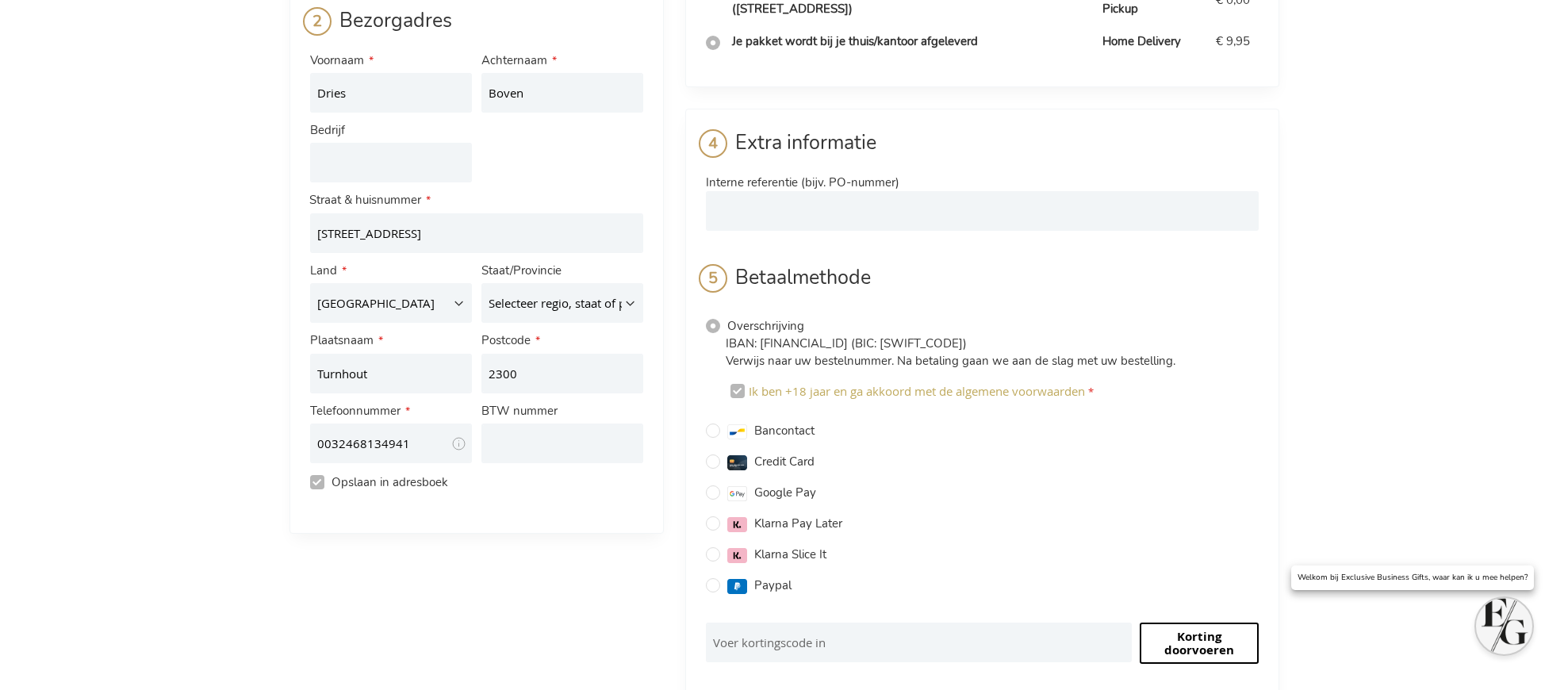
scroll to position [0, 0]
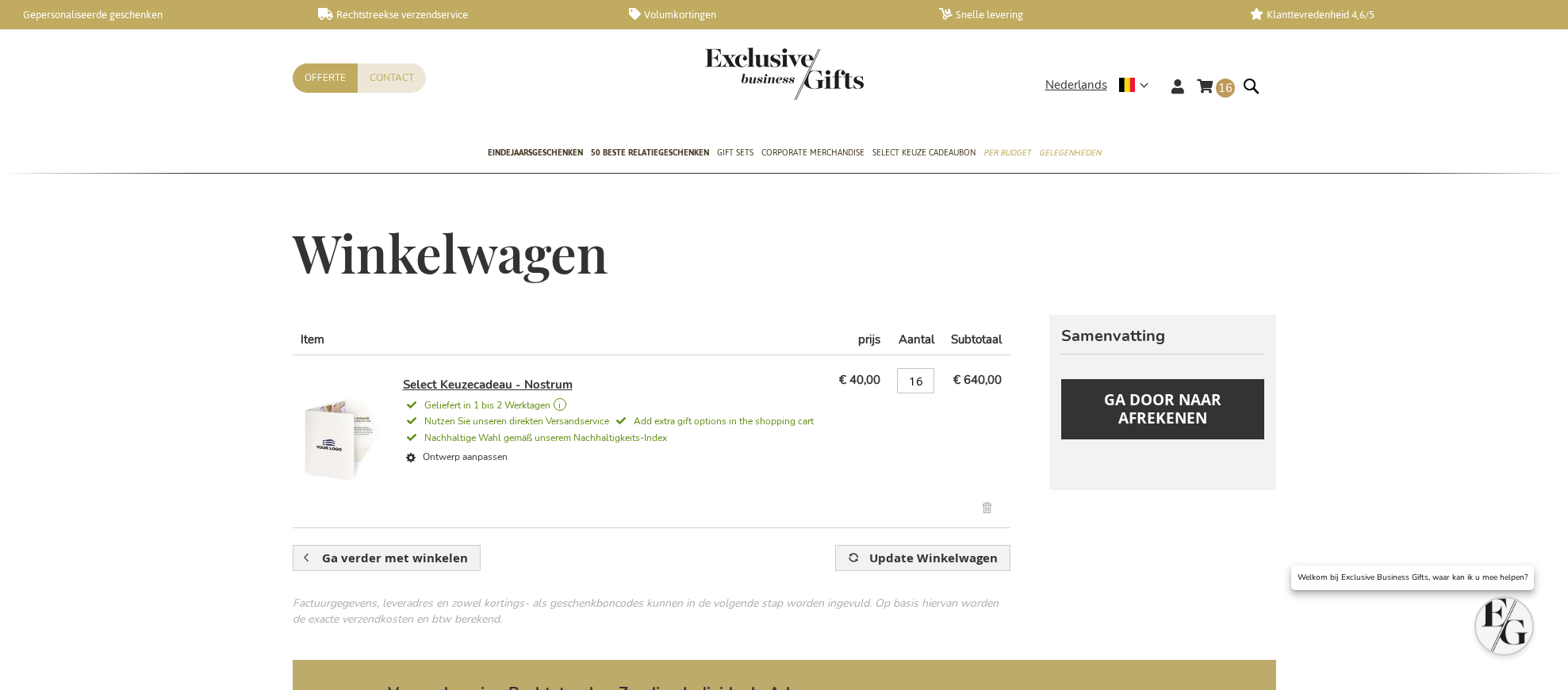
click at [487, 386] on link "Select Keuzecadeau - Nostrum" at bounding box center [487, 384] width 170 height 15
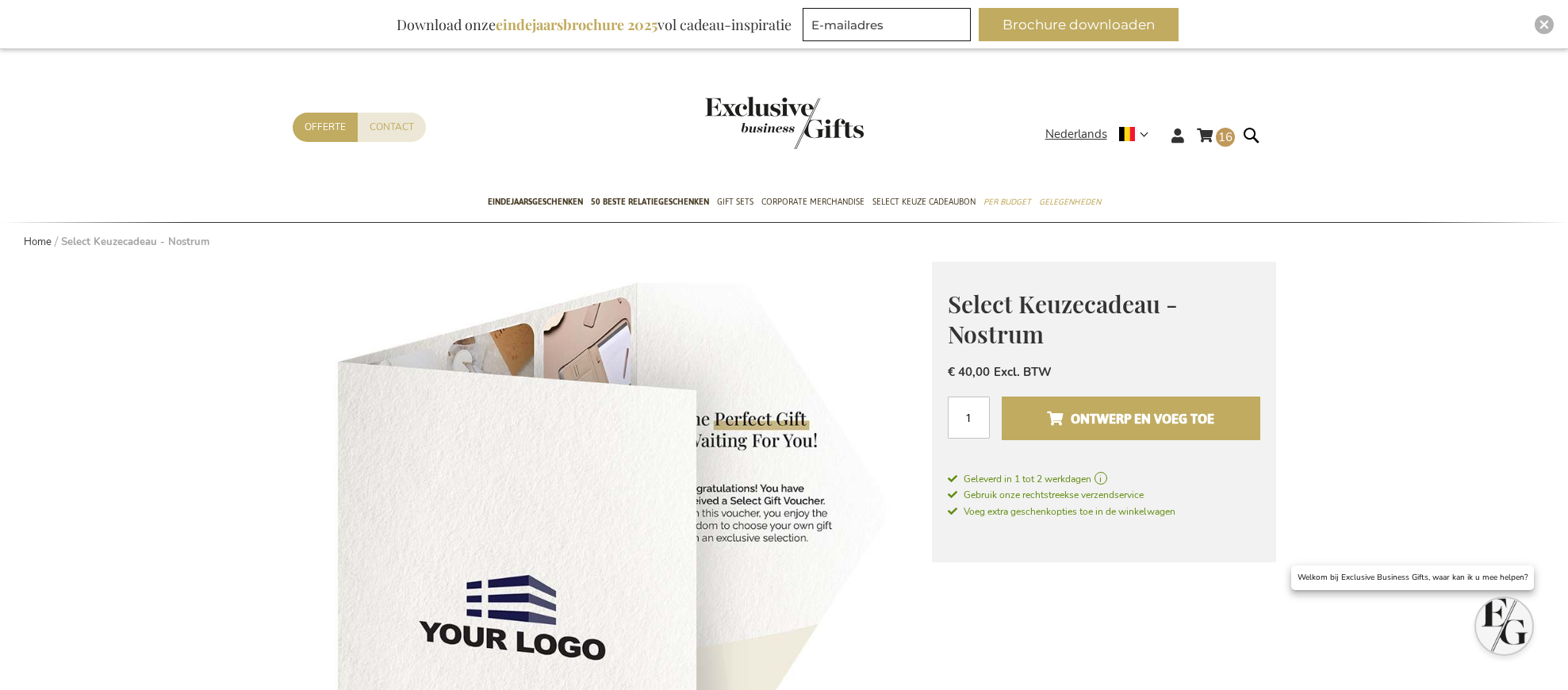
click at [1110, 428] on span "Ontwerp en voeg toe" at bounding box center [1130, 419] width 167 height 26
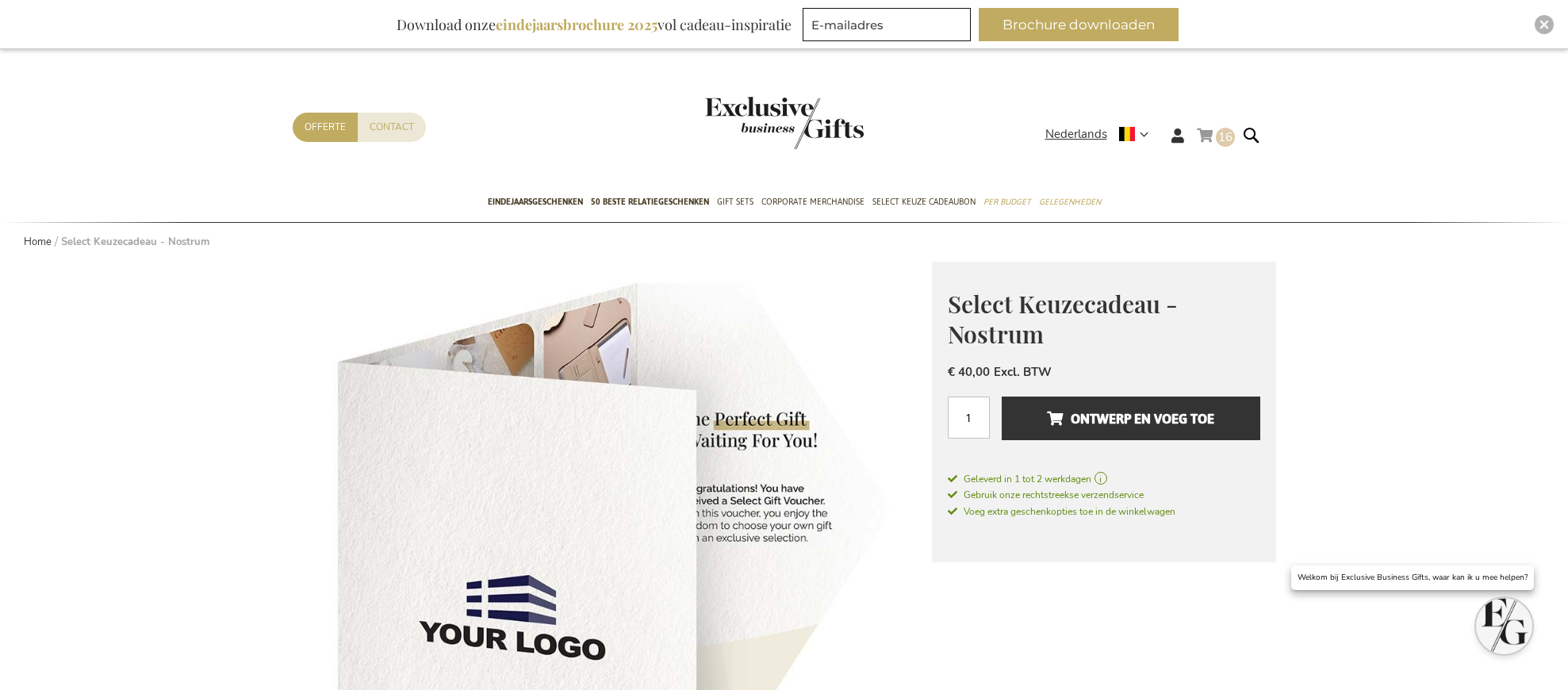
click at [1213, 139] on link "Winkelwagen 16 16 items" at bounding box center [1216, 138] width 38 height 26
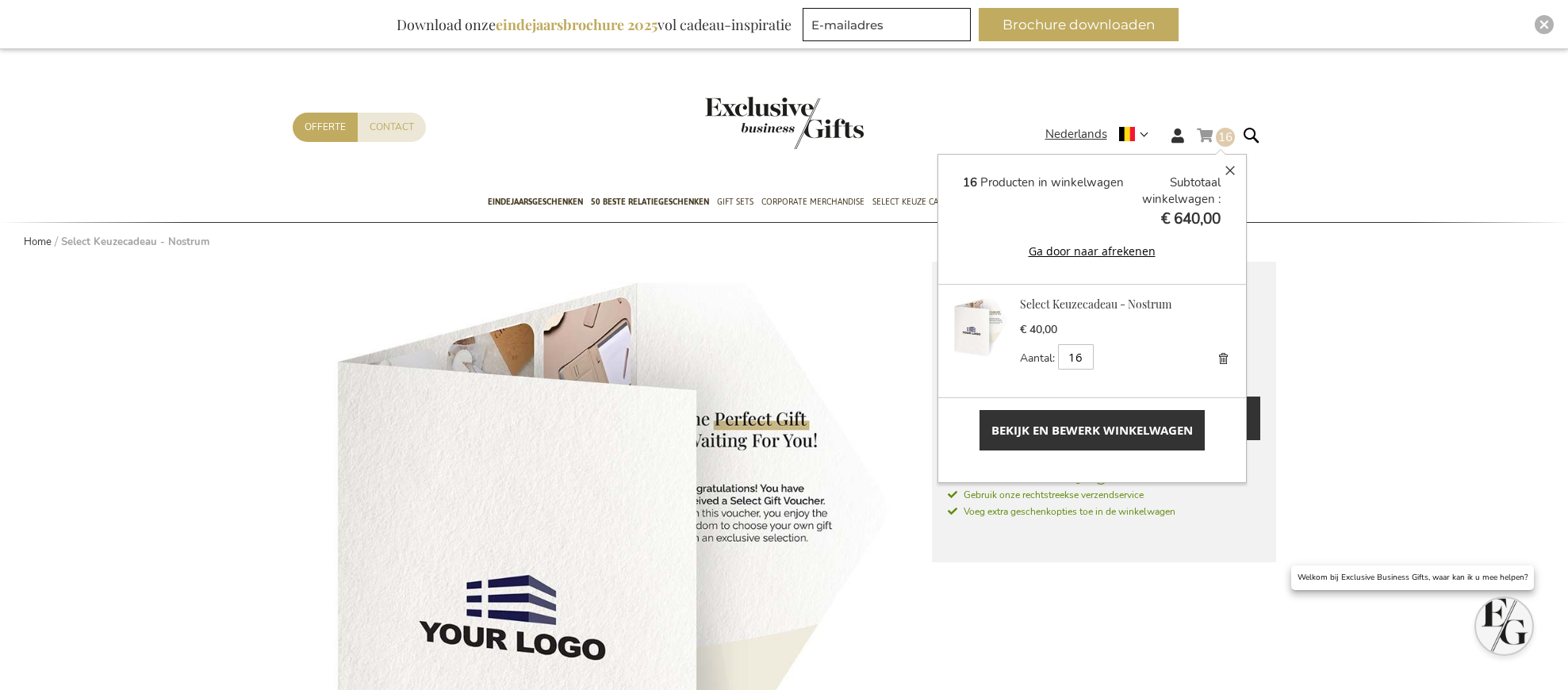
click at [1136, 425] on span "Bekijk en bewerk winkelwagen" at bounding box center [1092, 430] width 202 height 16
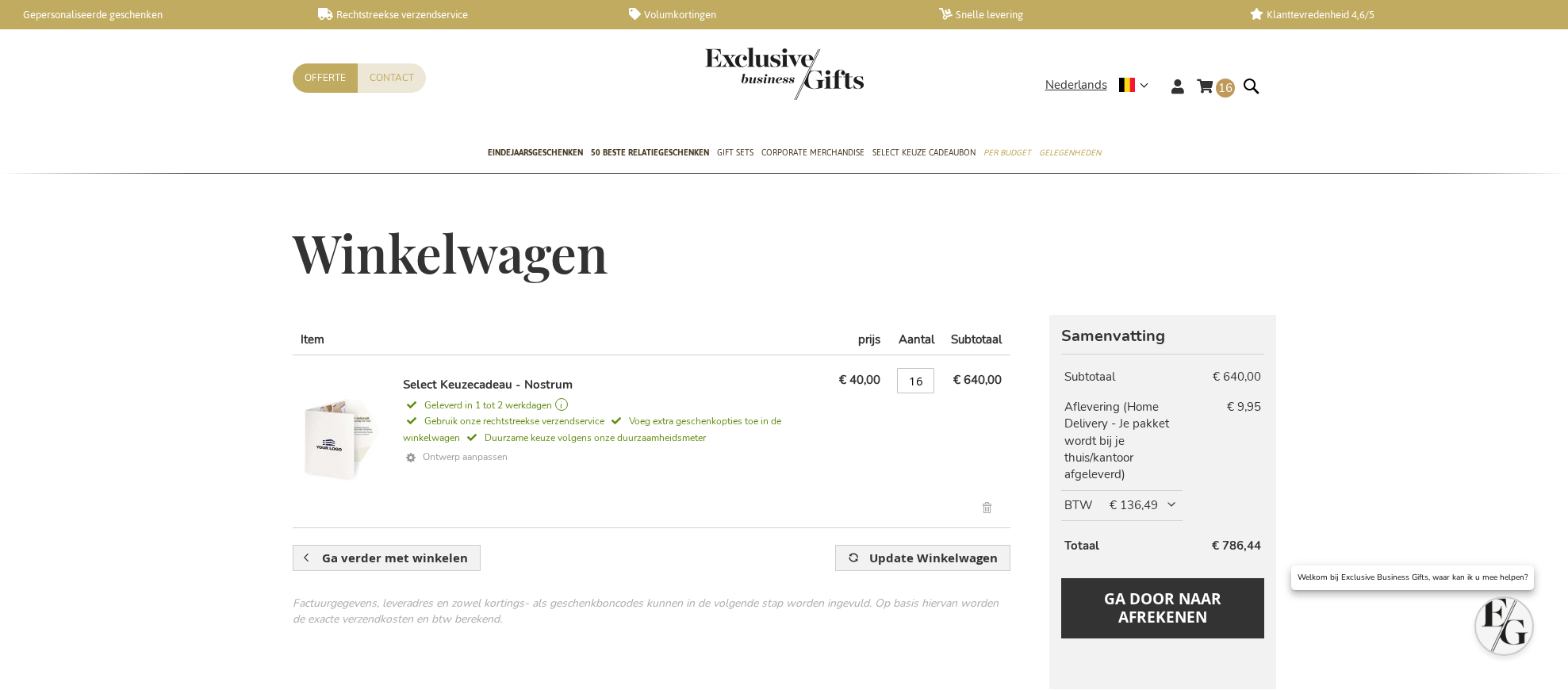
click at [469, 455] on link "Ontwerp aanpassen" at bounding box center [614, 457] width 422 height 23
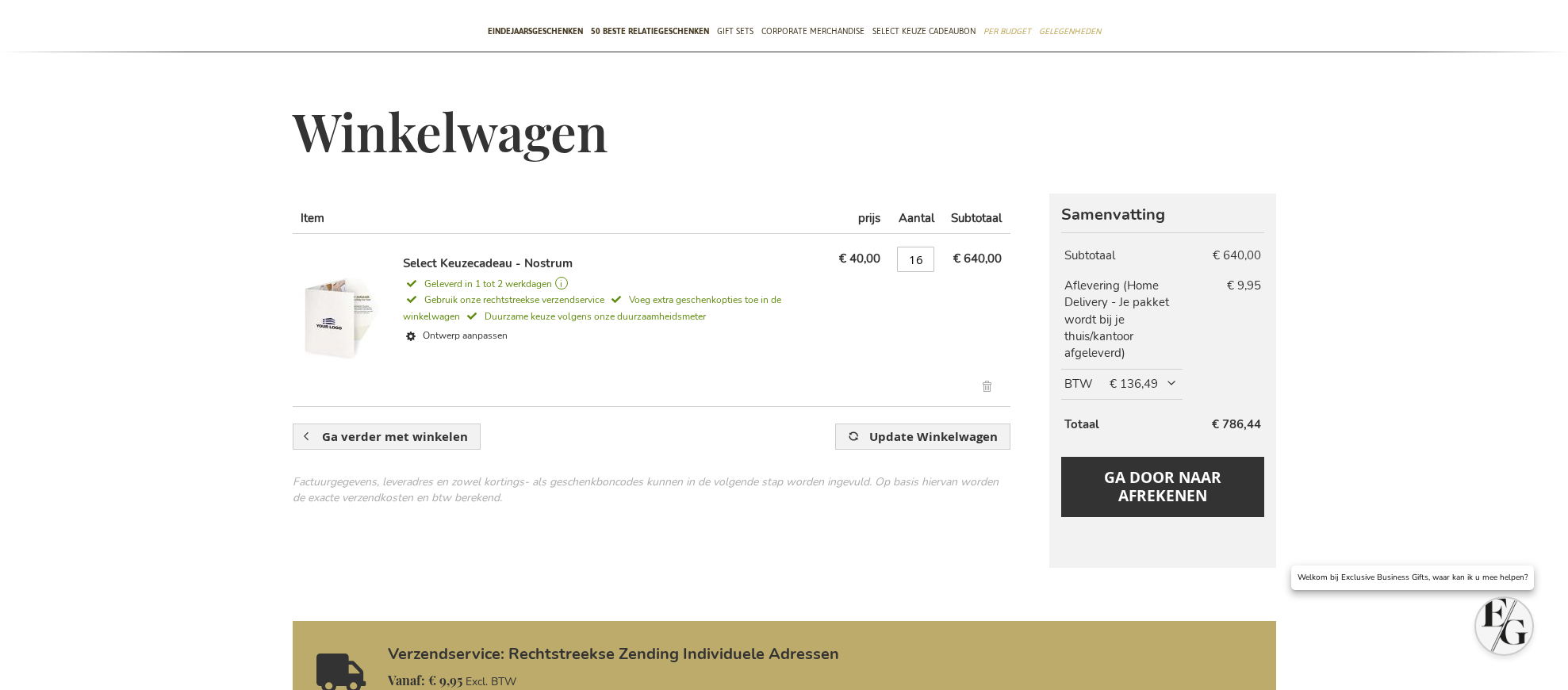
scroll to position [306, 0]
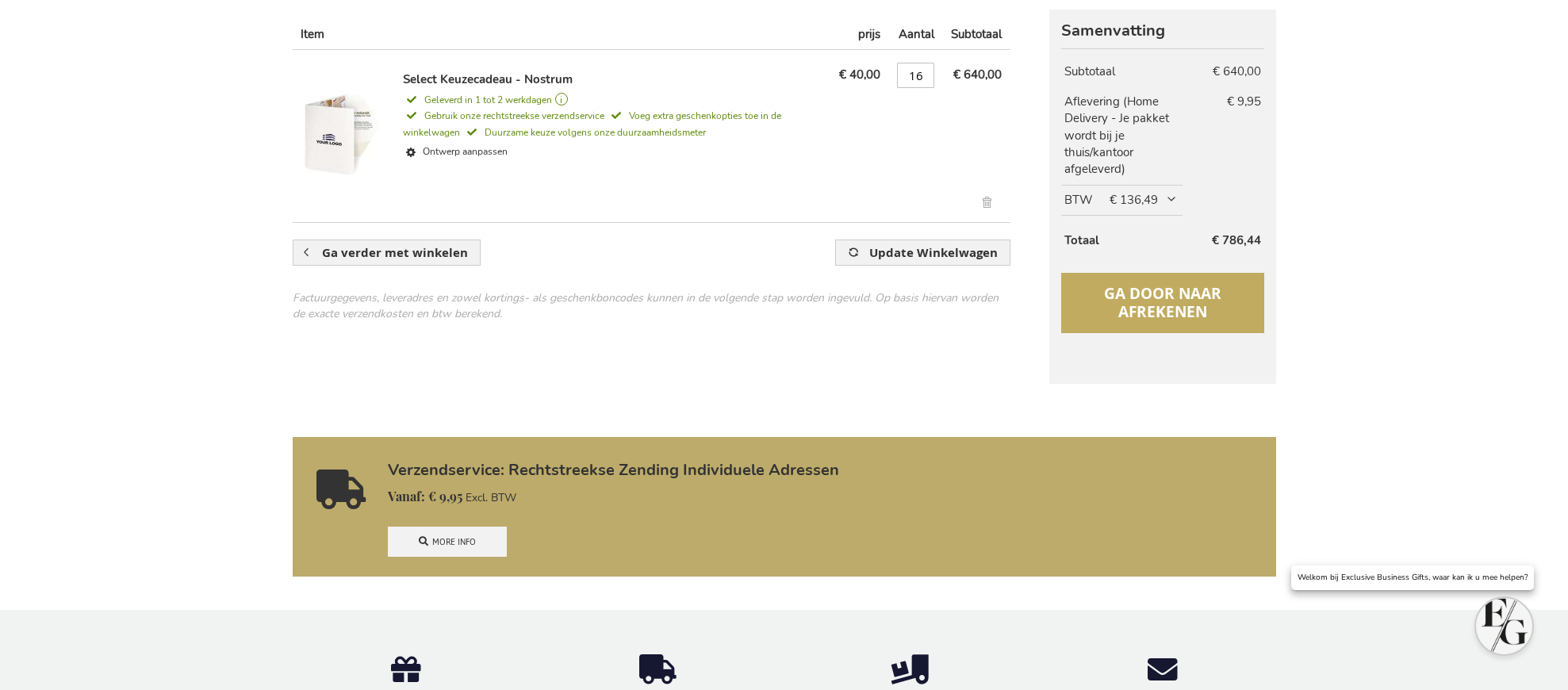
click at [1157, 315] on span "Ga door naar afrekenen" at bounding box center [1162, 302] width 118 height 39
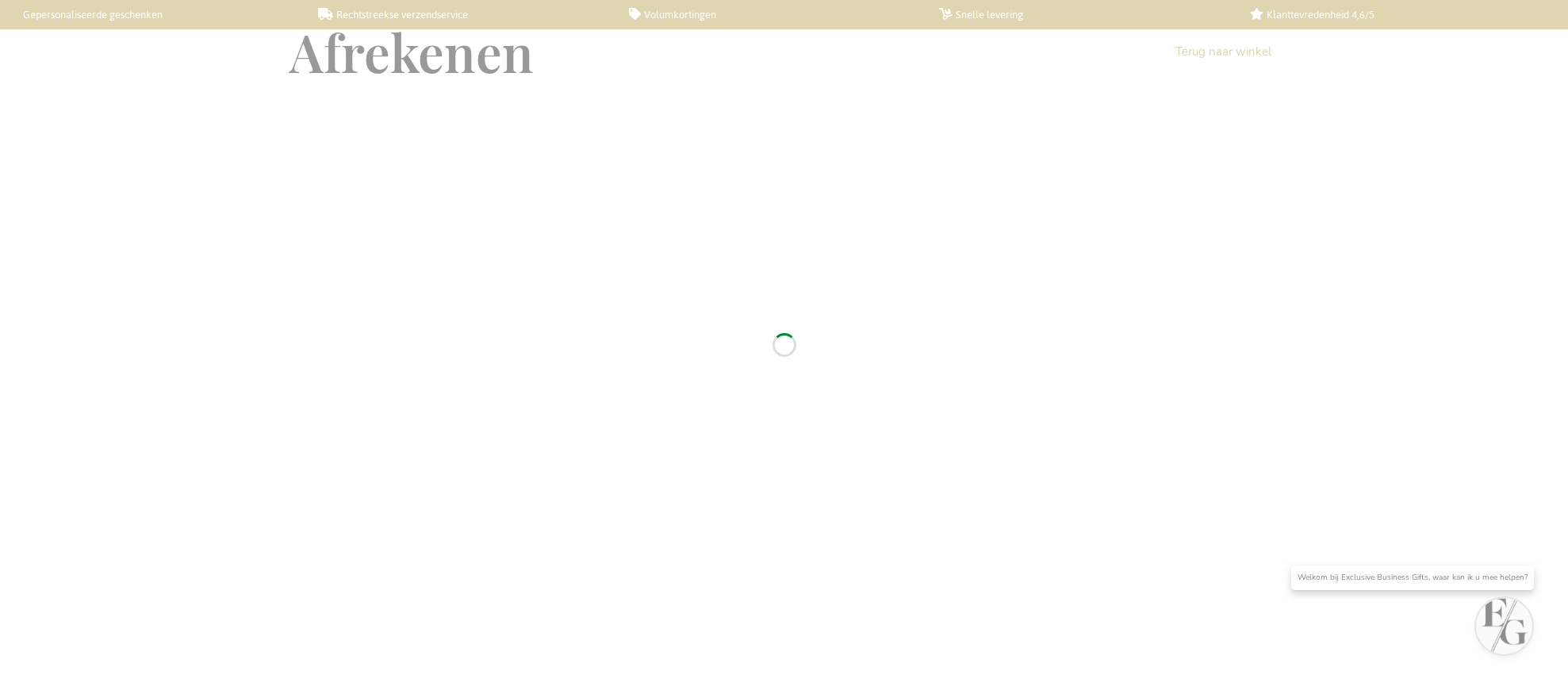
select select "BE"
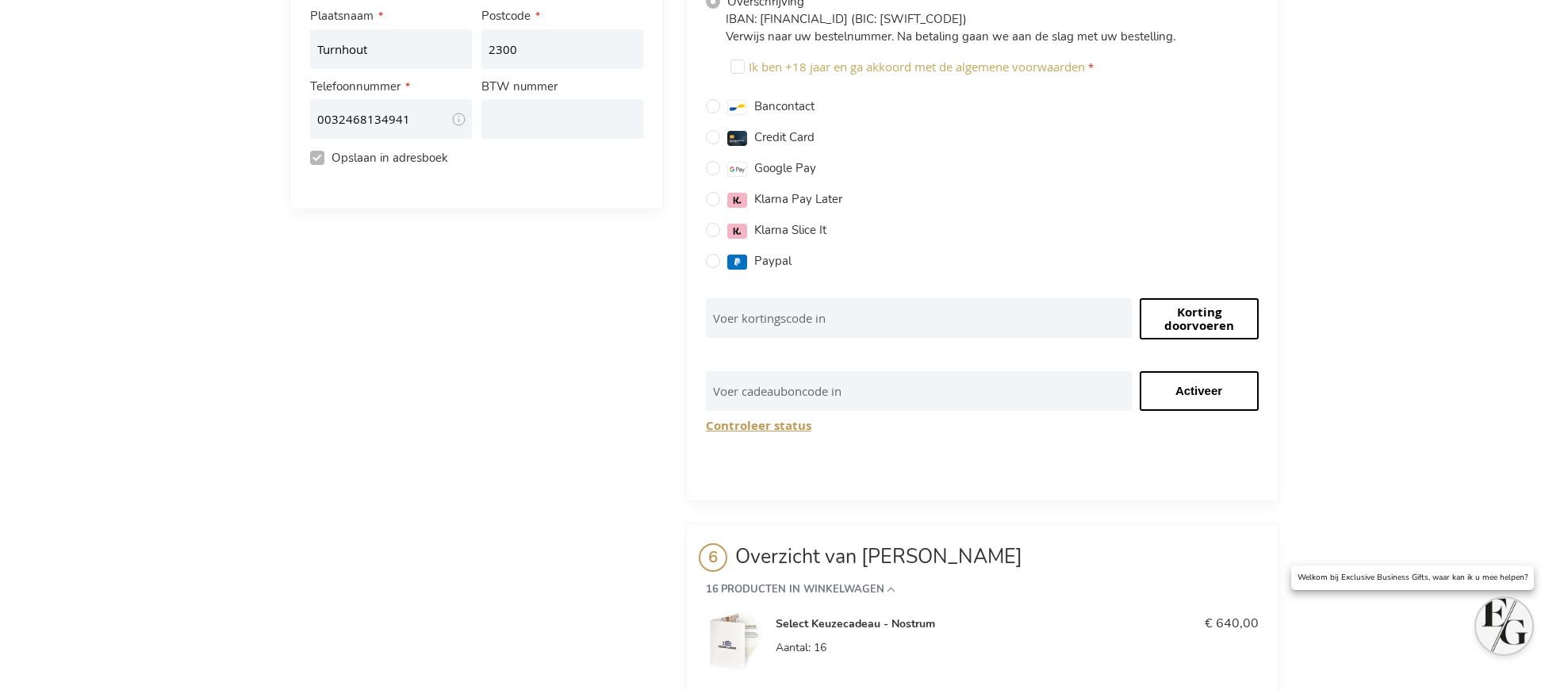
scroll to position [342, 0]
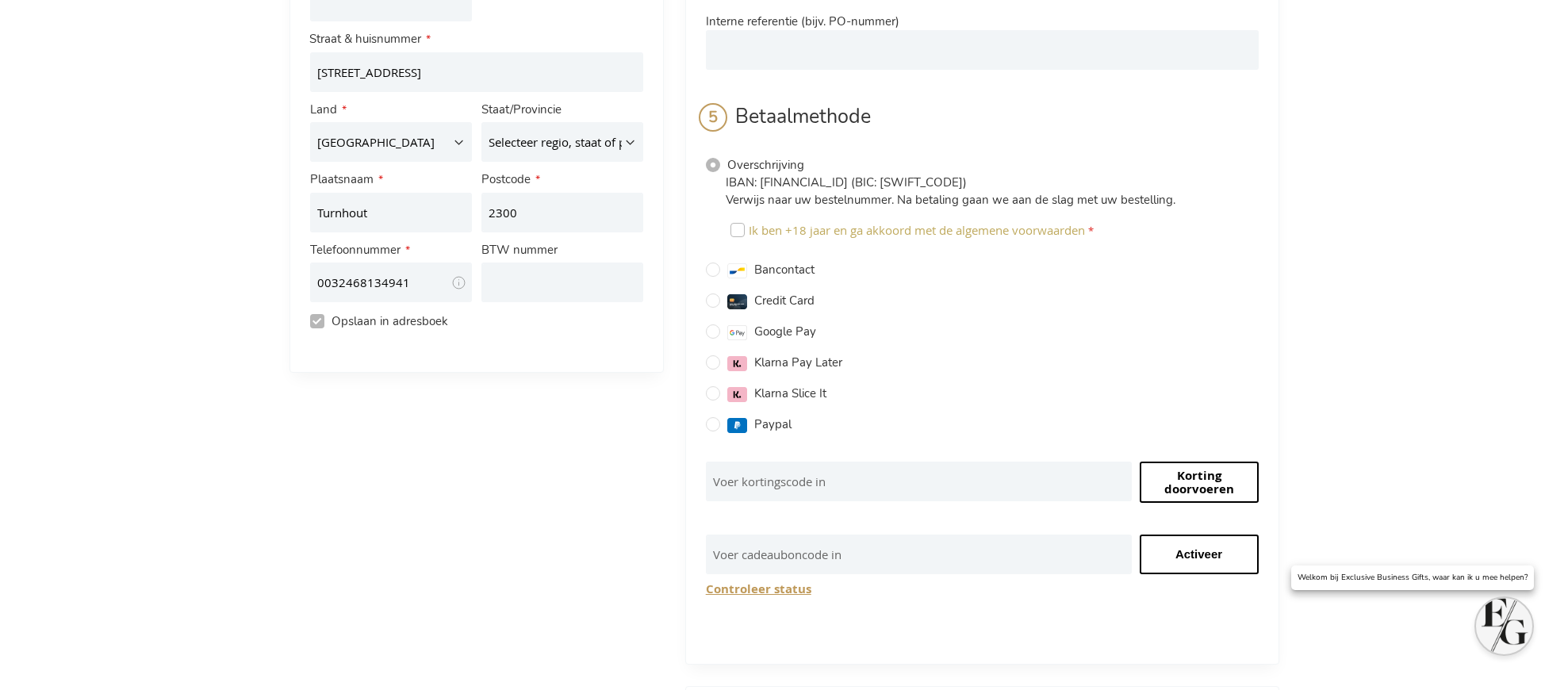
click at [736, 223] on input "Ik ben +18 jaar en ga akkoord met de algemene voorwaarden" at bounding box center [737, 230] width 15 height 15
checkbox input "true"
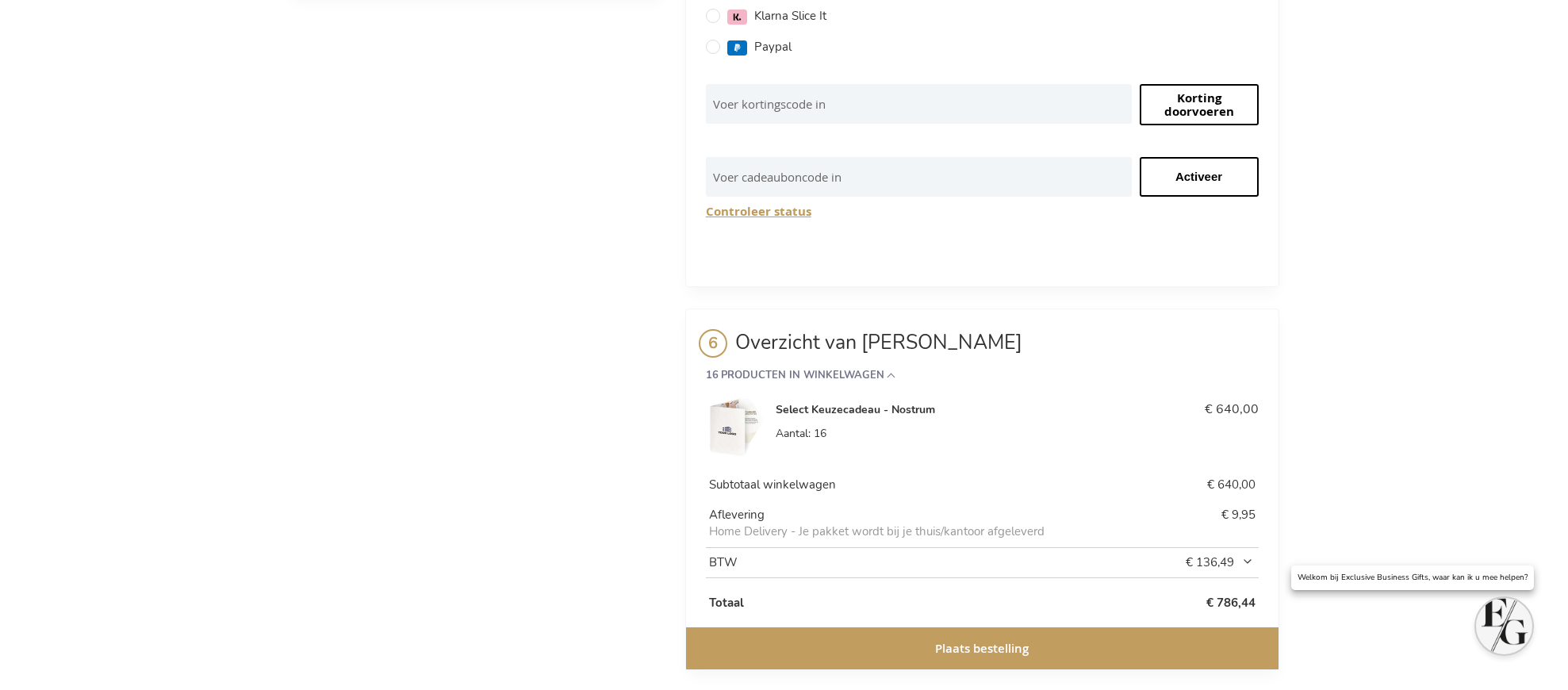
scroll to position [725, 0]
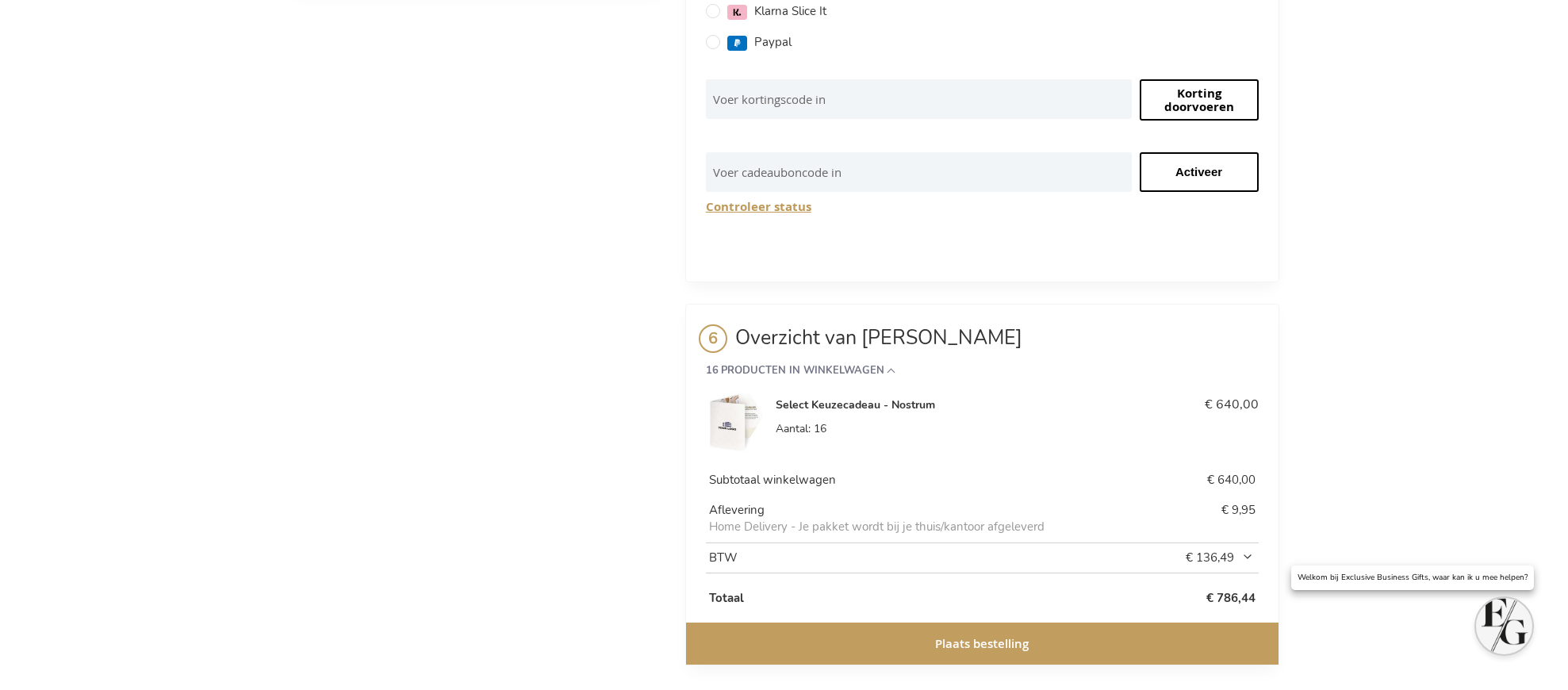
click at [978, 635] on span "Plaats bestelling" at bounding box center [982, 643] width 94 height 16
